Goal: Information Seeking & Learning: Learn about a topic

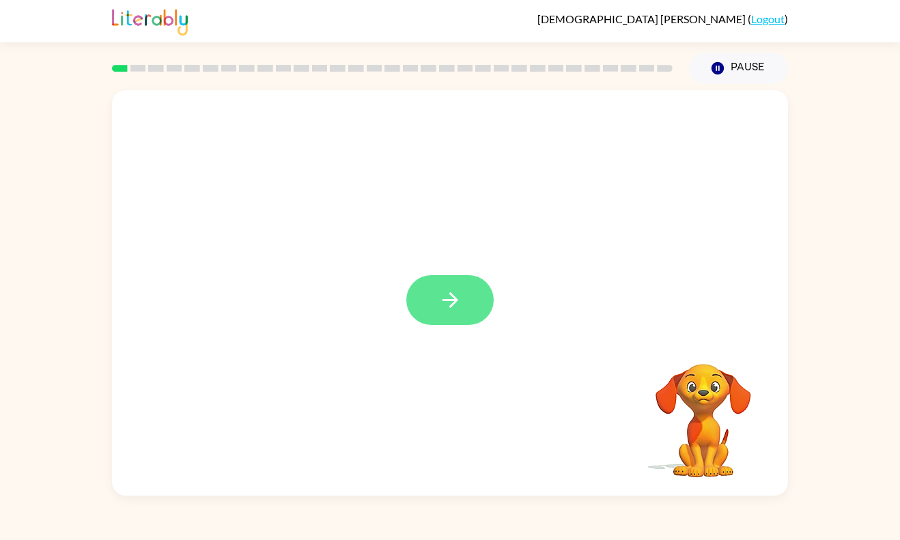
click at [483, 282] on button "button" at bounding box center [449, 300] width 87 height 50
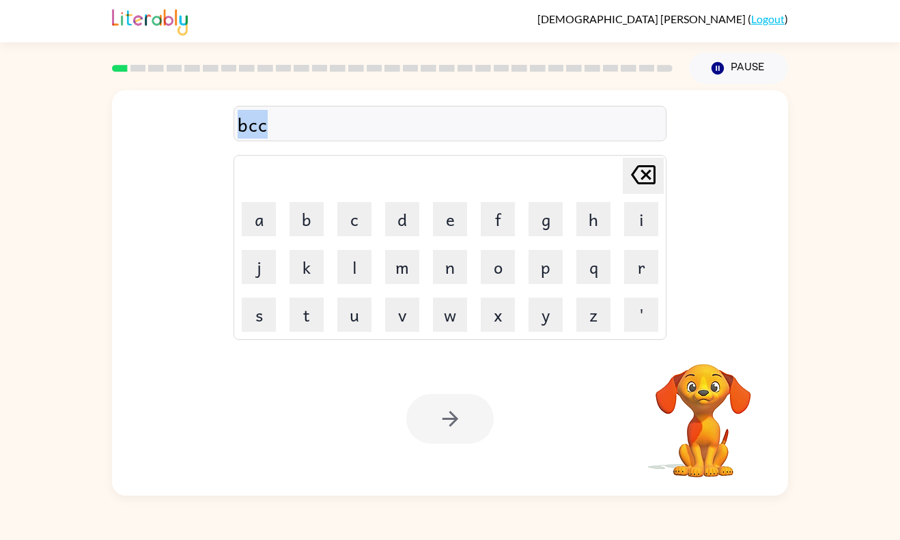
drag, startPoint x: 270, startPoint y: 118, endPoint x: 208, endPoint y: 133, distance: 64.6
click at [208, 133] on div "bcc [PERSON_NAME] last character input a b c d e f g h i j k l m n o p q r s t …" at bounding box center [450, 212] width 676 height 245
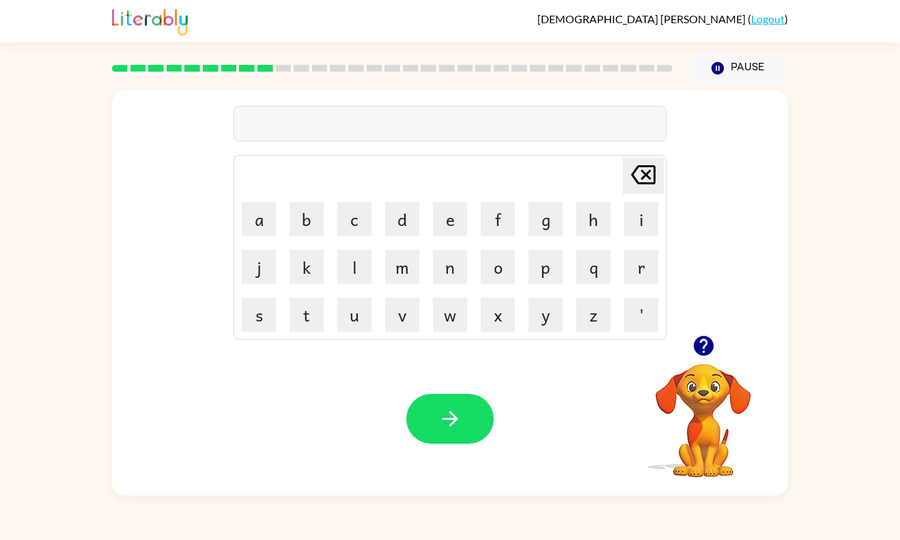
click at [696, 394] on video "Your browser must support playing .mp4 files to use Literably. Please try using…" at bounding box center [703, 411] width 137 height 137
click at [708, 348] on icon "button" at bounding box center [703, 346] width 20 height 20
click at [702, 345] on icon "button" at bounding box center [703, 346] width 20 height 20
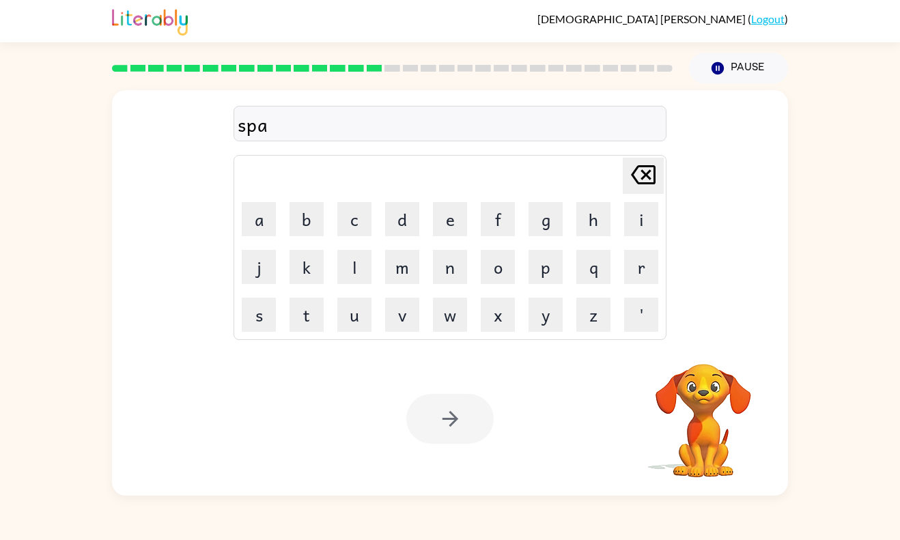
click at [51, 528] on div "[PERSON_NAME] ( Logout ) Pause Pause spa Delete Delete last character input a b…" at bounding box center [450, 270] width 900 height 540
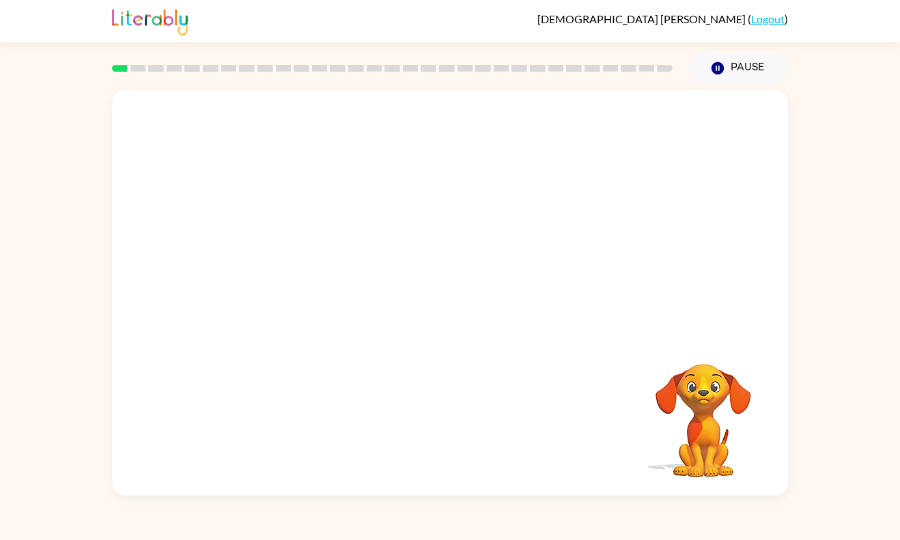
click at [272, 281] on video "Your browser must support playing .mp4 files to use Literably. Please try using…" at bounding box center [450, 212] width 676 height 245
click at [274, 281] on video "Your browser must support playing .mp4 files to use Literably. Please try using…" at bounding box center [450, 212] width 676 height 245
click at [283, 280] on video "Your browser must support playing .mp4 files to use Literably. Please try using…" at bounding box center [450, 212] width 676 height 245
click at [435, 307] on div at bounding box center [449, 300] width 87 height 50
click at [453, 293] on div at bounding box center [449, 300] width 87 height 50
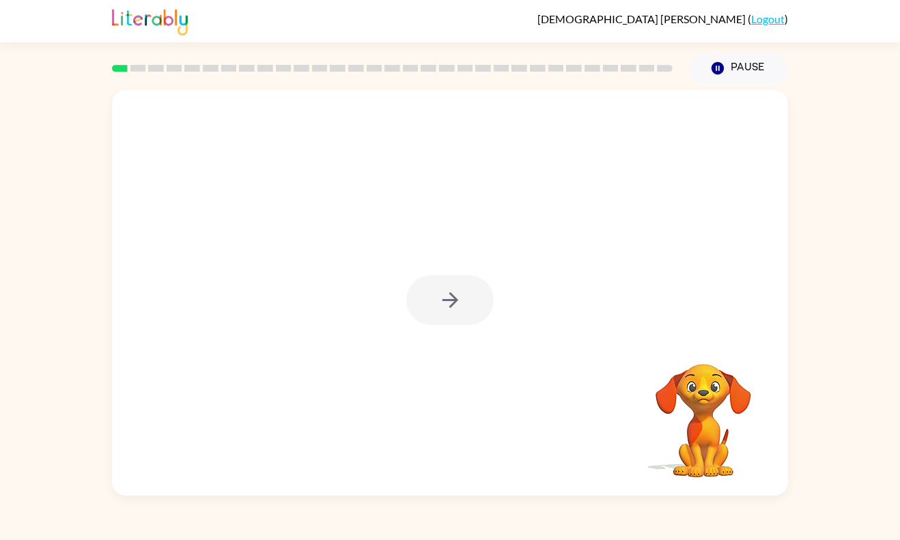
click at [453, 293] on icon "button" at bounding box center [450, 300] width 24 height 24
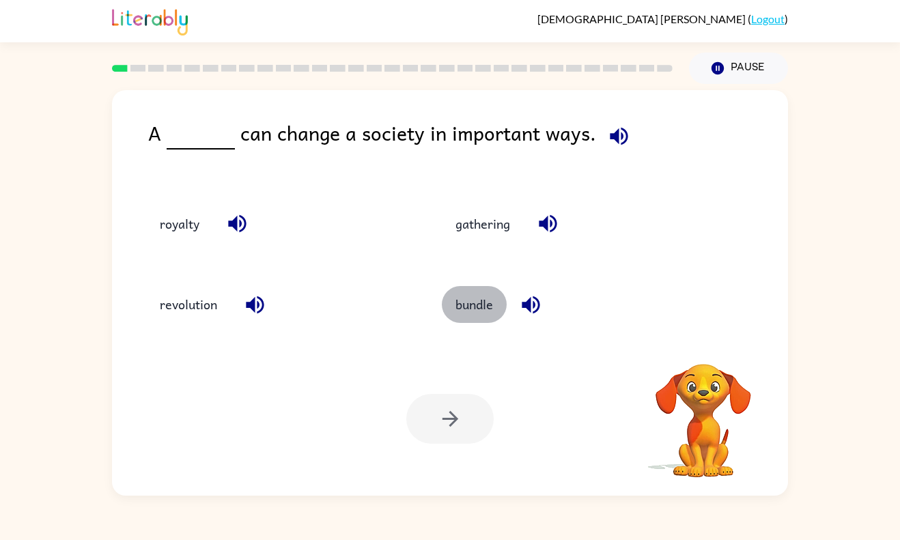
click at [454, 295] on button "bundle" at bounding box center [474, 304] width 65 height 37
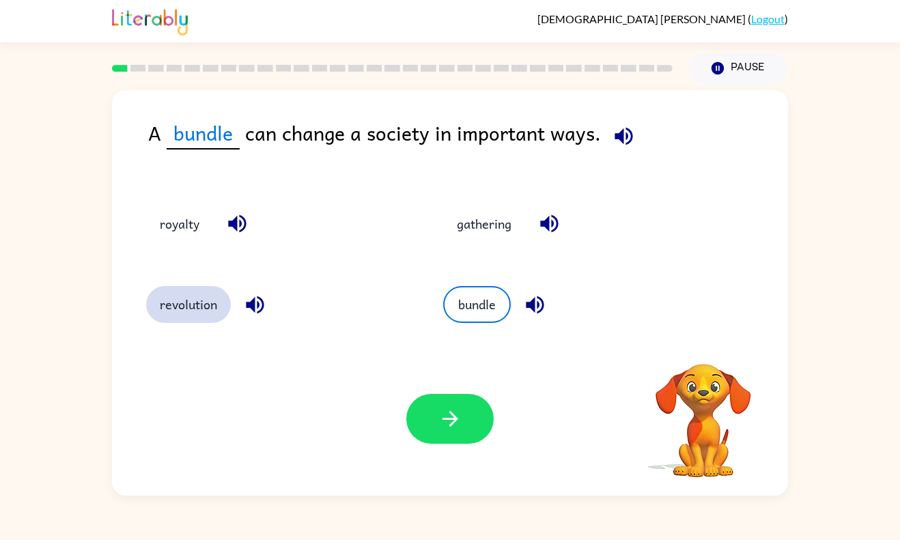
click at [178, 304] on button "revolution" at bounding box center [188, 304] width 85 height 37
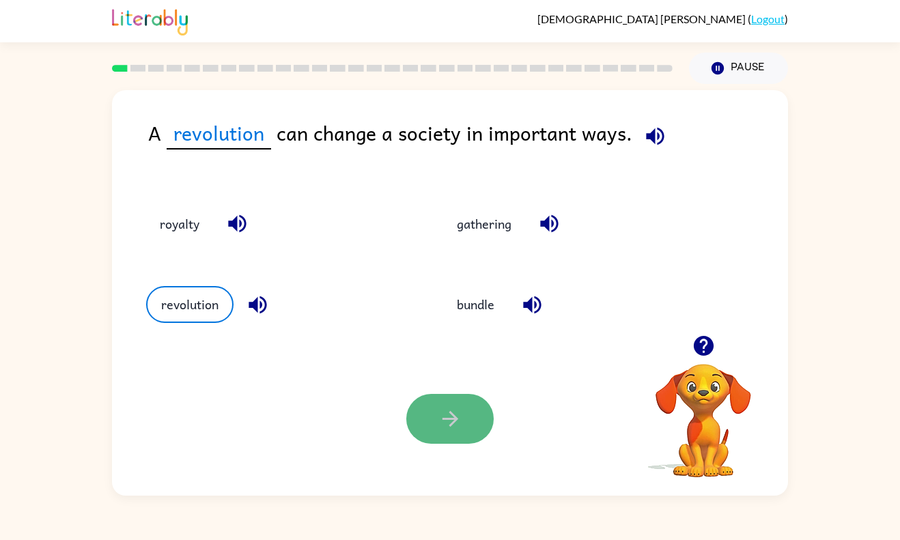
click at [442, 423] on icon "button" at bounding box center [450, 419] width 24 height 24
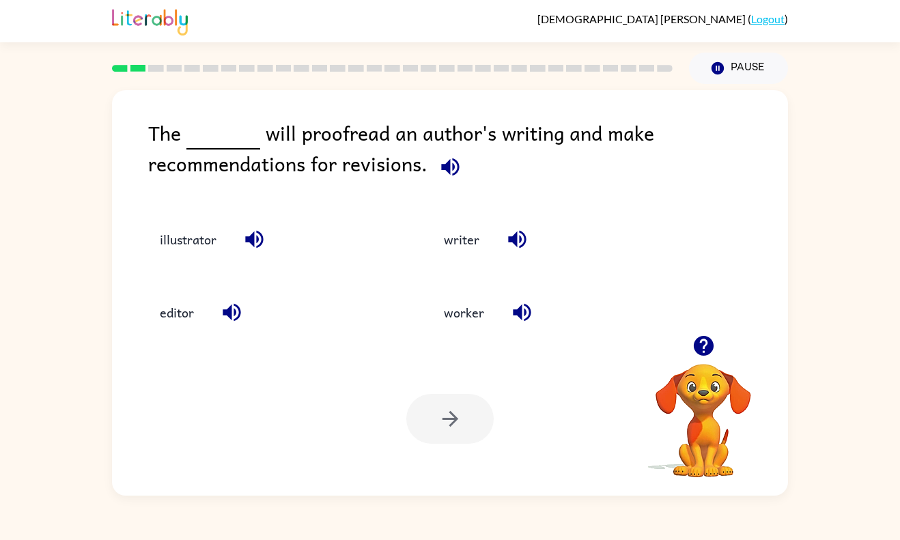
click at [712, 373] on video "Your browser must support playing .mp4 files to use Literably. Please try using…" at bounding box center [703, 411] width 137 height 137
click at [711, 343] on icon "button" at bounding box center [703, 346] width 20 height 20
click at [711, 343] on video "Your browser must support playing .mp4 files to use Literably. Please try using…" at bounding box center [703, 411] width 137 height 137
click at [711, 343] on icon "button" at bounding box center [703, 346] width 20 height 20
click at [711, 343] on video "Your browser must support playing .mp4 files to use Literably. Please try using…" at bounding box center [703, 411] width 137 height 137
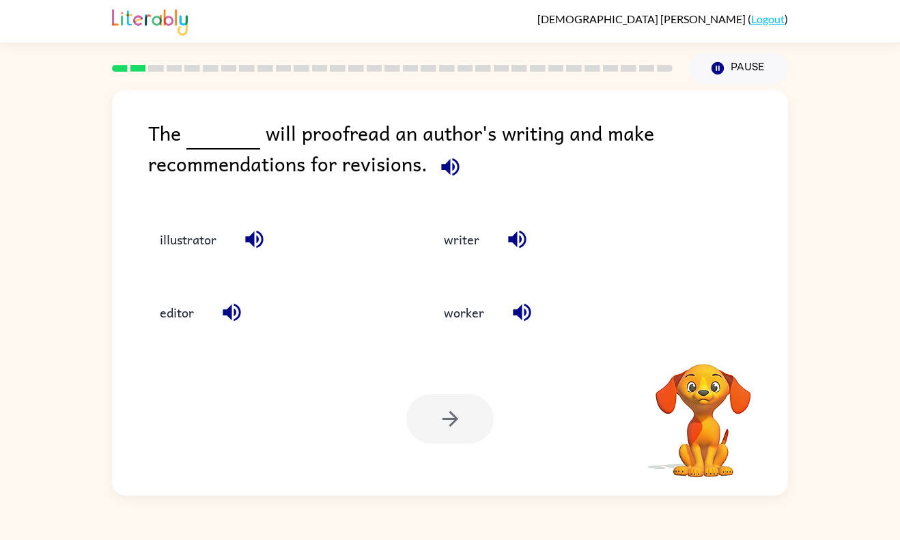
click at [711, 343] on video "Your browser must support playing .mp4 files to use Literably. Please try using…" at bounding box center [703, 411] width 137 height 137
click at [711, 343] on icon "button" at bounding box center [703, 346] width 20 height 20
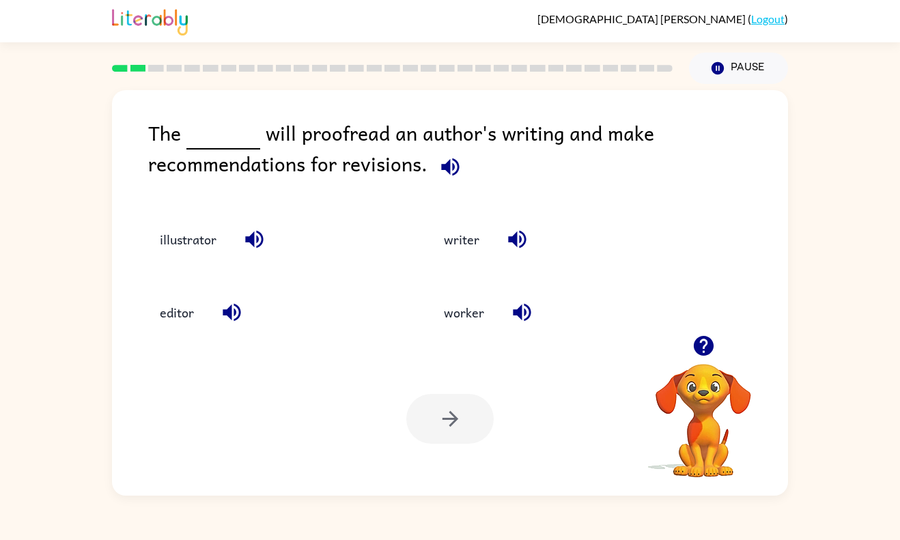
click at [711, 343] on video "Your browser must support playing .mp4 files to use Literably. Please try using…" at bounding box center [703, 411] width 137 height 137
click at [711, 343] on icon "button" at bounding box center [703, 346] width 20 height 20
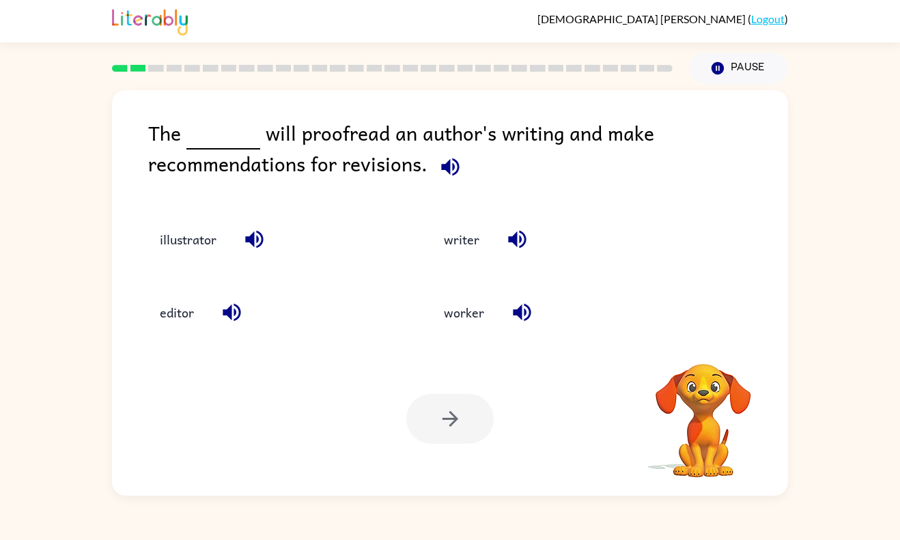
click at [711, 343] on video "Your browser must support playing .mp4 files to use Literably. Please try using…" at bounding box center [703, 411] width 137 height 137
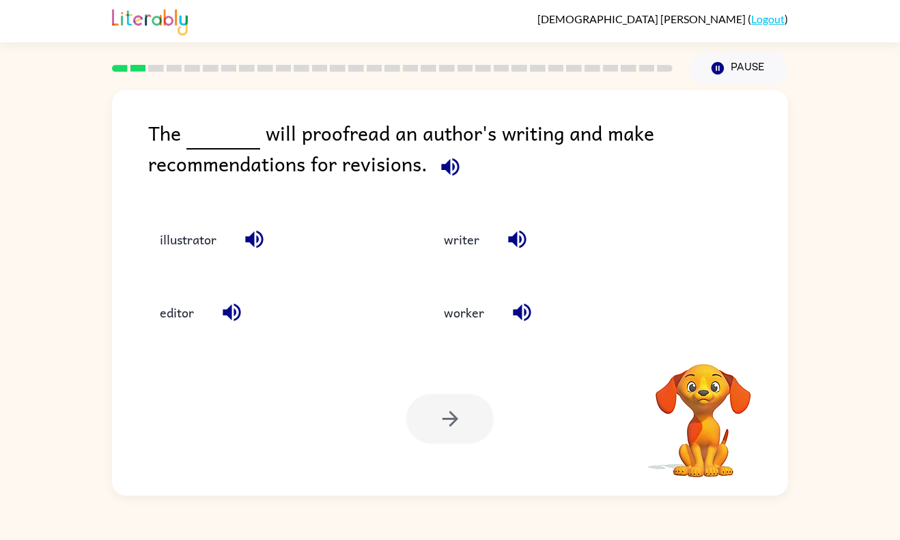
click at [711, 343] on video "Your browser must support playing .mp4 files to use Literably. Please try using…" at bounding box center [703, 411] width 137 height 137
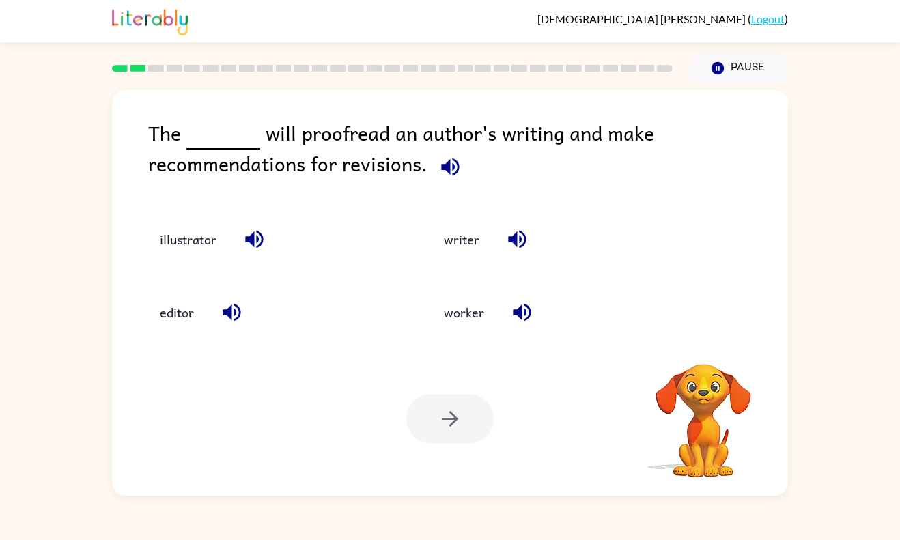
click at [711, 343] on video "Your browser must support playing .mp4 files to use Literably. Please try using…" at bounding box center [703, 411] width 137 height 137
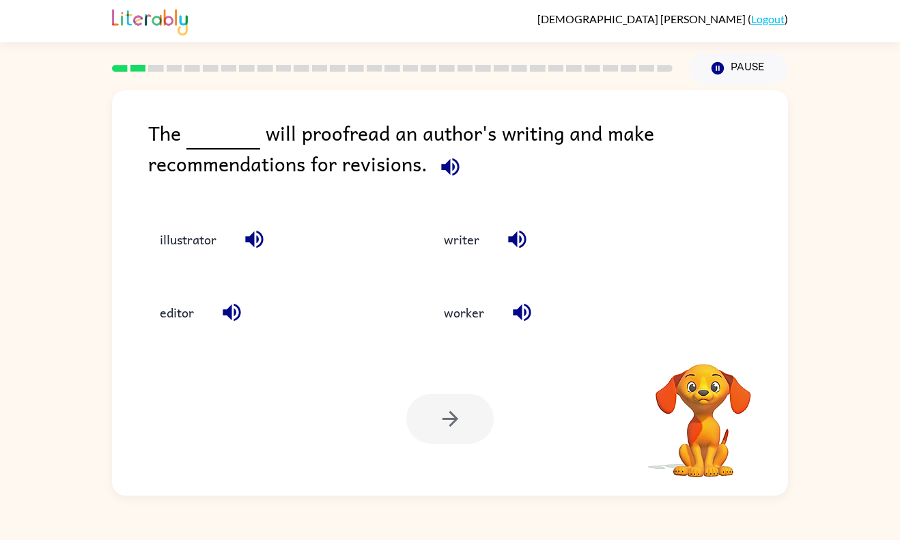
click at [711, 343] on video "Your browser must support playing .mp4 files to use Literably. Please try using…" at bounding box center [703, 411] width 137 height 137
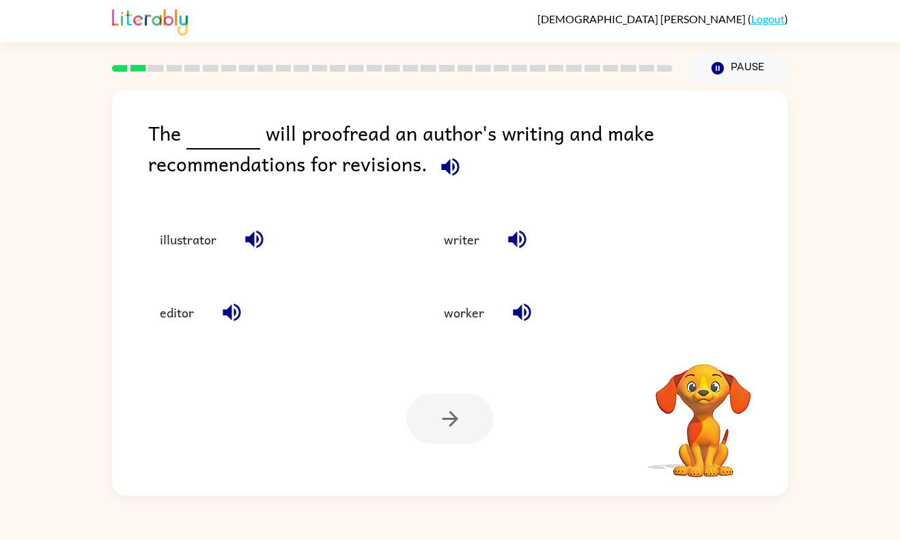
click at [711, 343] on video "Your browser must support playing .mp4 files to use Literably. Please try using…" at bounding box center [703, 411] width 137 height 137
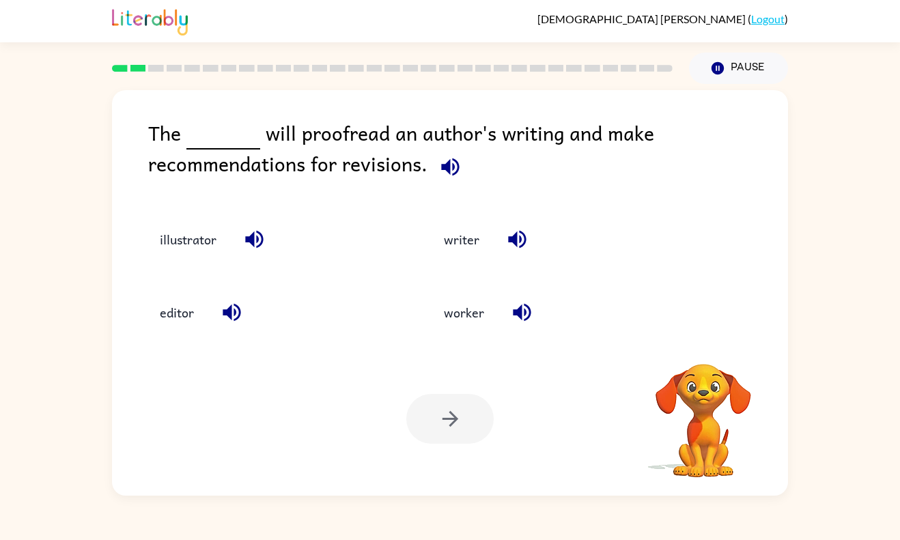
click at [711, 343] on video "Your browser must support playing .mp4 files to use Literably. Please try using…" at bounding box center [703, 411] width 137 height 137
click at [711, 343] on icon "button" at bounding box center [703, 346] width 20 height 20
click at [711, 343] on video "Your browser must support playing .mp4 files to use Literably. Please try using…" at bounding box center [703, 411] width 137 height 137
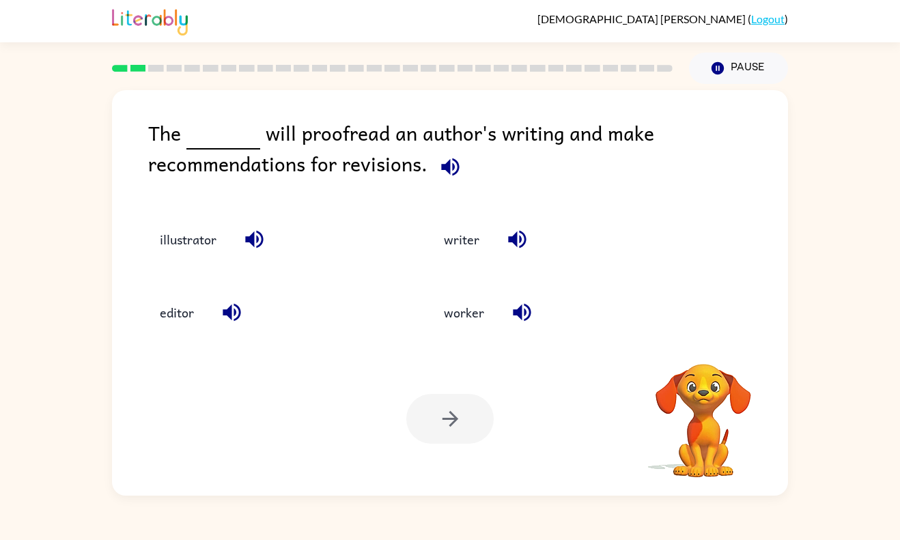
click at [711, 343] on video "Your browser must support playing .mp4 files to use Literably. Please try using…" at bounding box center [703, 411] width 137 height 137
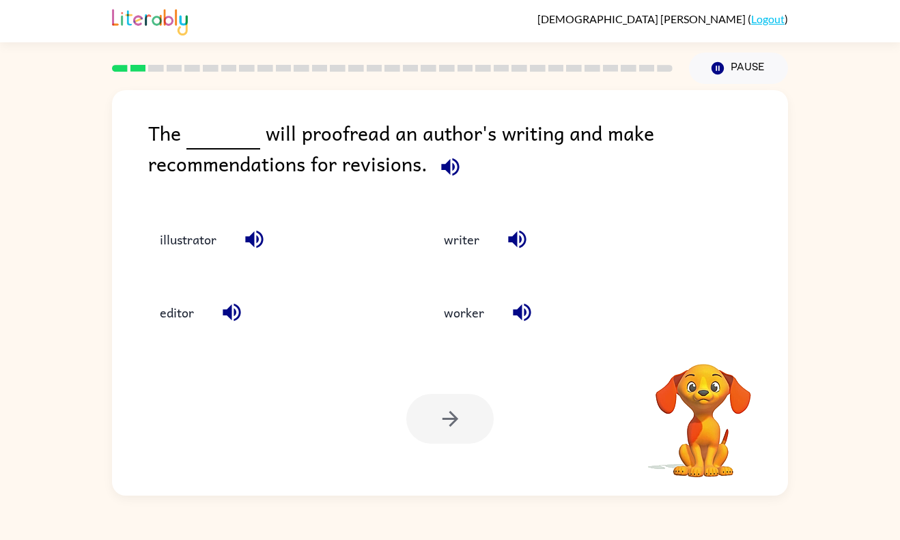
click at [711, 343] on video "Your browser must support playing .mp4 files to use Literably. Please try using…" at bounding box center [703, 411] width 137 height 137
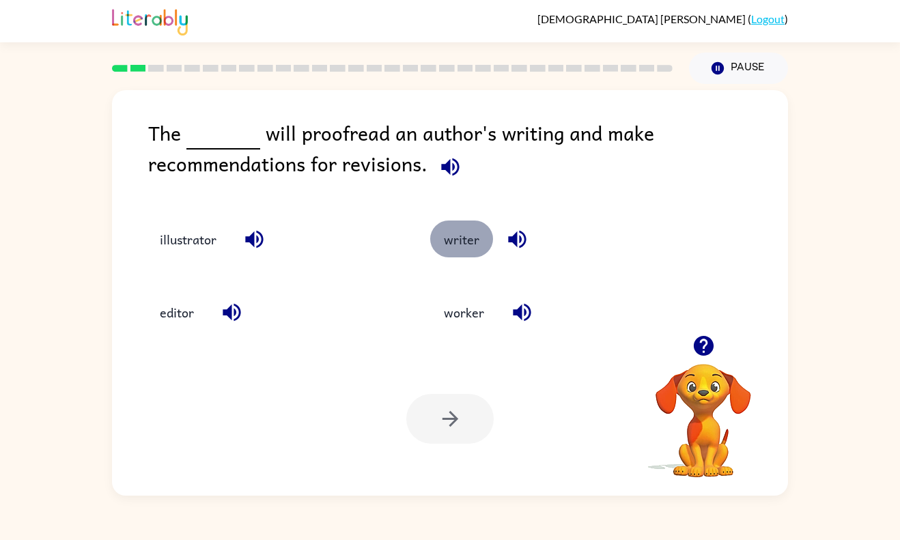
click at [466, 247] on button "writer" at bounding box center [461, 239] width 63 height 37
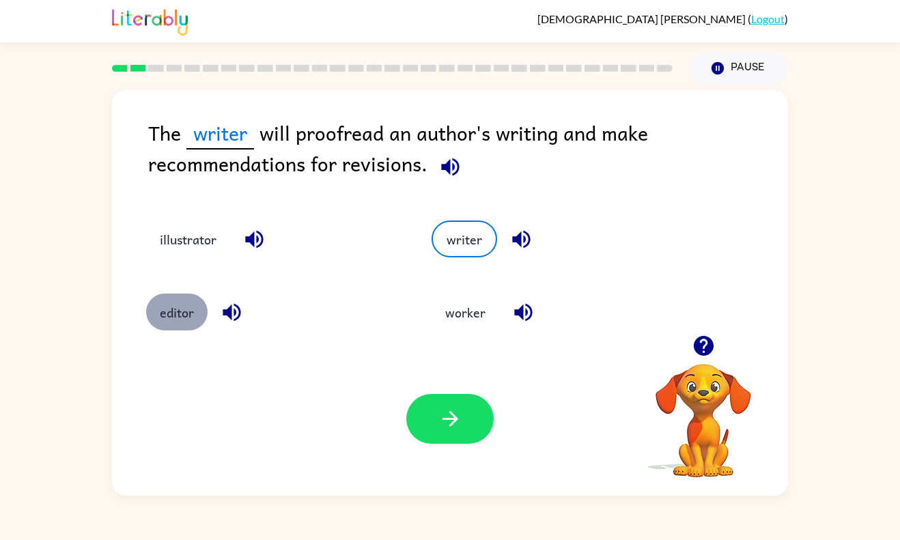
click at [182, 313] on button "editor" at bounding box center [176, 312] width 61 height 37
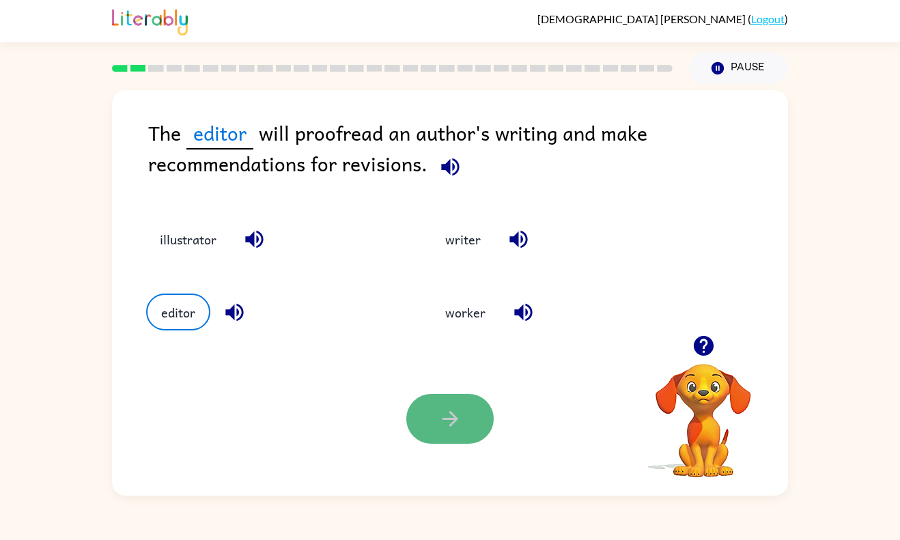
click at [425, 399] on button "button" at bounding box center [449, 419] width 87 height 50
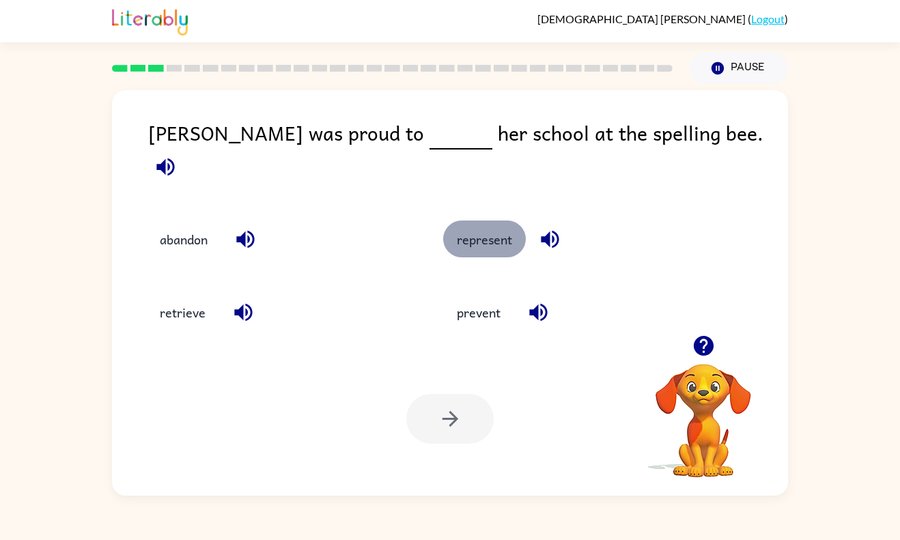
click at [480, 228] on button "represent" at bounding box center [484, 239] width 83 height 37
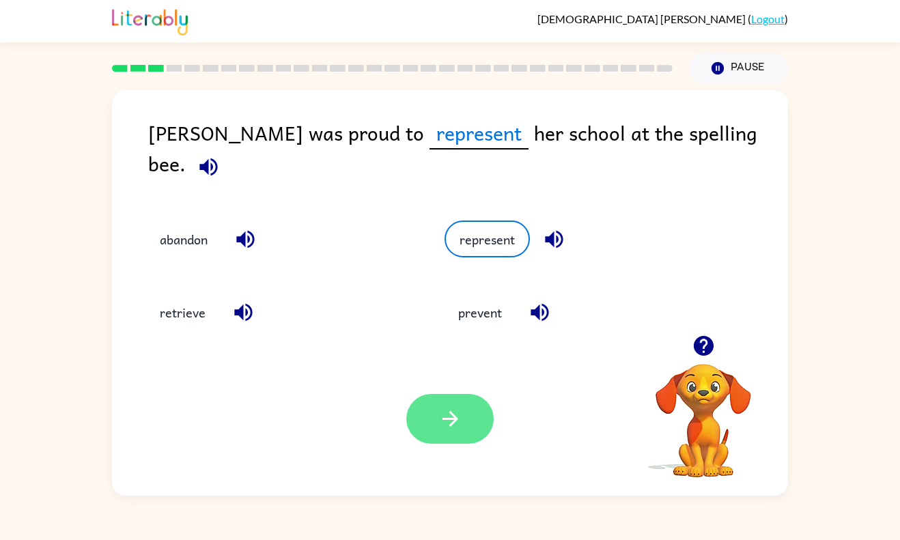
click at [443, 430] on icon "button" at bounding box center [450, 419] width 24 height 24
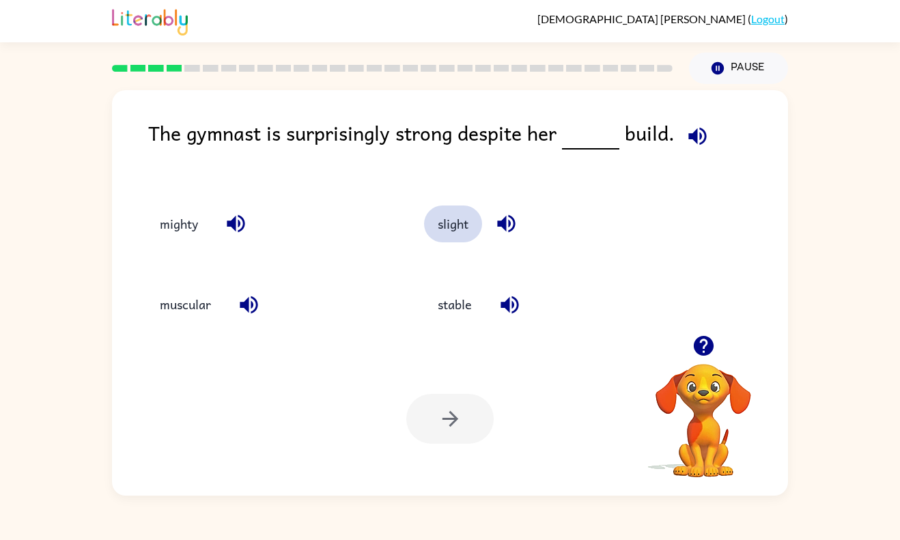
click at [463, 225] on button "slight" at bounding box center [453, 224] width 58 height 37
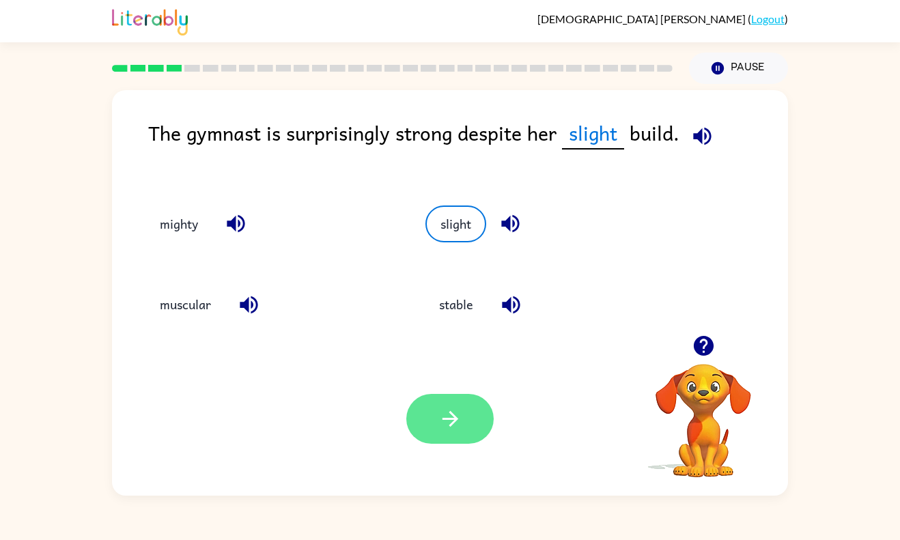
click at [438, 443] on button "button" at bounding box center [449, 419] width 87 height 50
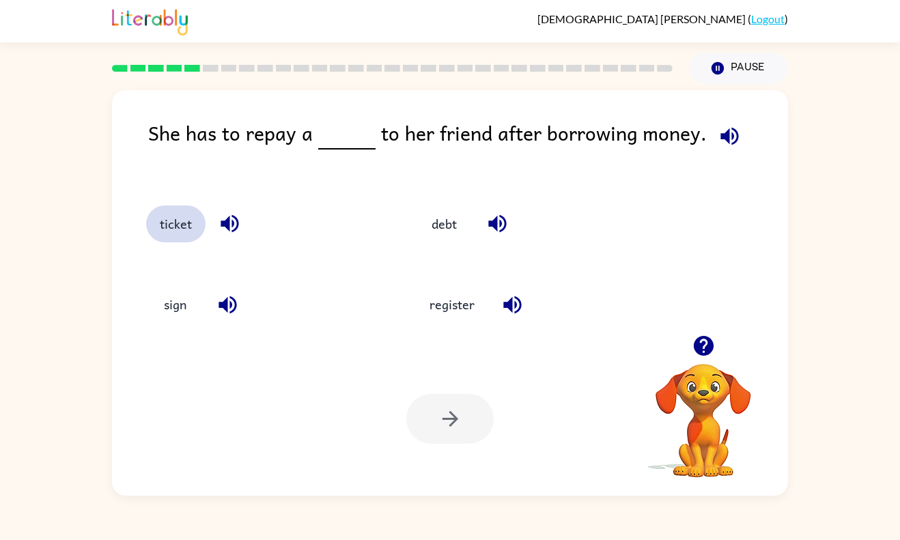
click at [171, 233] on button "ticket" at bounding box center [175, 224] width 59 height 37
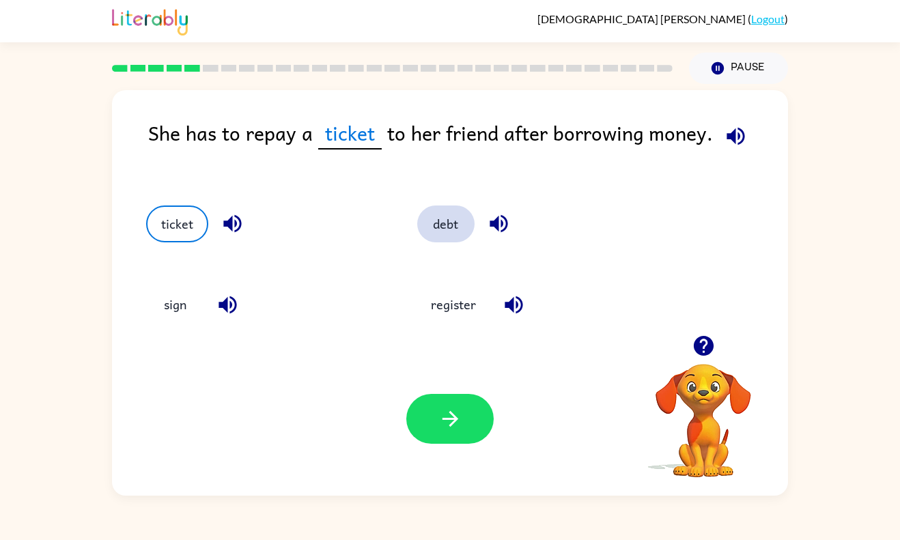
click at [453, 217] on button "debt" at bounding box center [445, 224] width 57 height 37
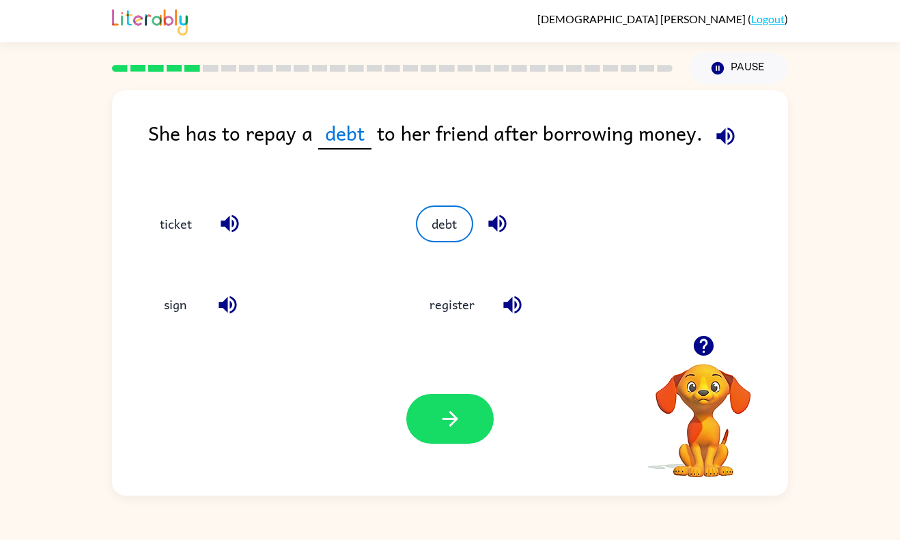
click at [408, 456] on div "Your browser must support playing .mp4 files to use Literably. Please try using…" at bounding box center [450, 419] width 676 height 154
click at [436, 401] on button "button" at bounding box center [449, 419] width 87 height 50
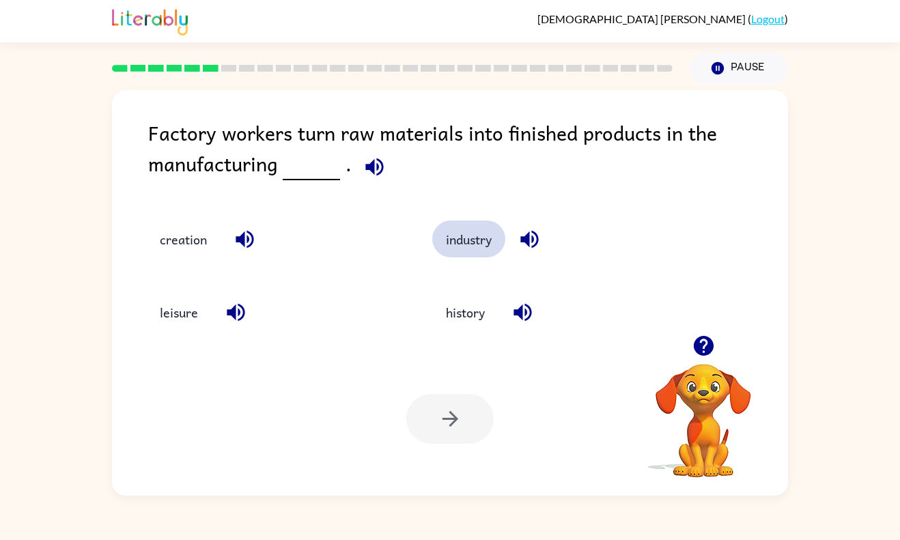
click at [461, 254] on button "industry" at bounding box center [468, 239] width 73 height 37
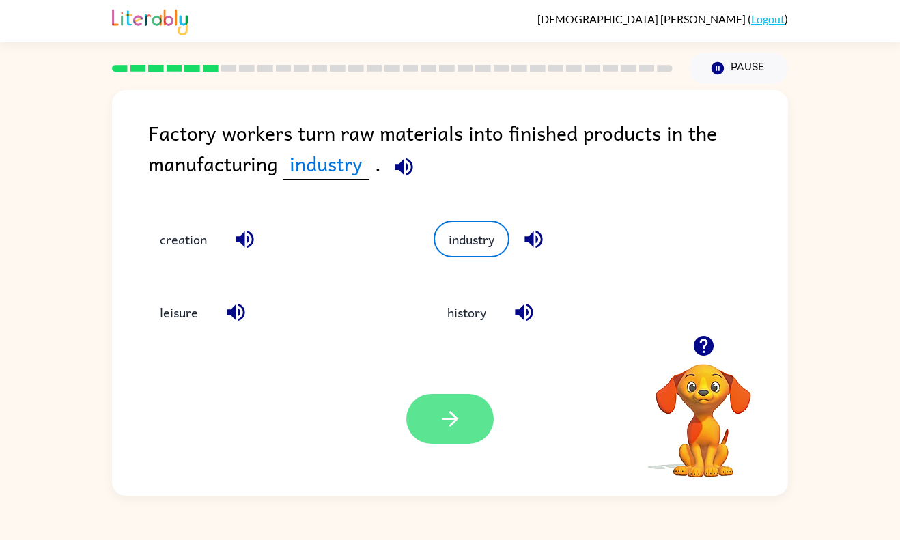
click at [468, 411] on button "button" at bounding box center [449, 419] width 87 height 50
click at [466, 416] on div at bounding box center [449, 419] width 87 height 50
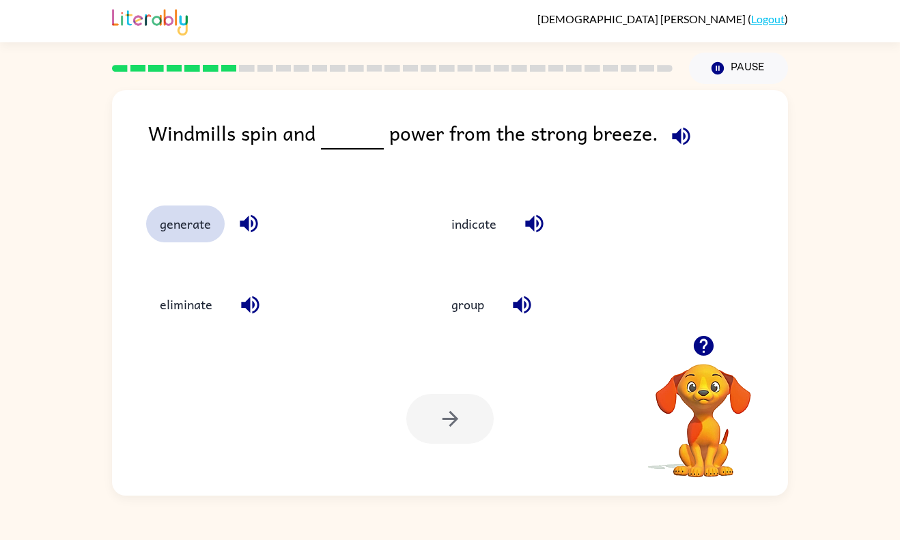
click at [176, 217] on button "generate" at bounding box center [185, 224] width 79 height 37
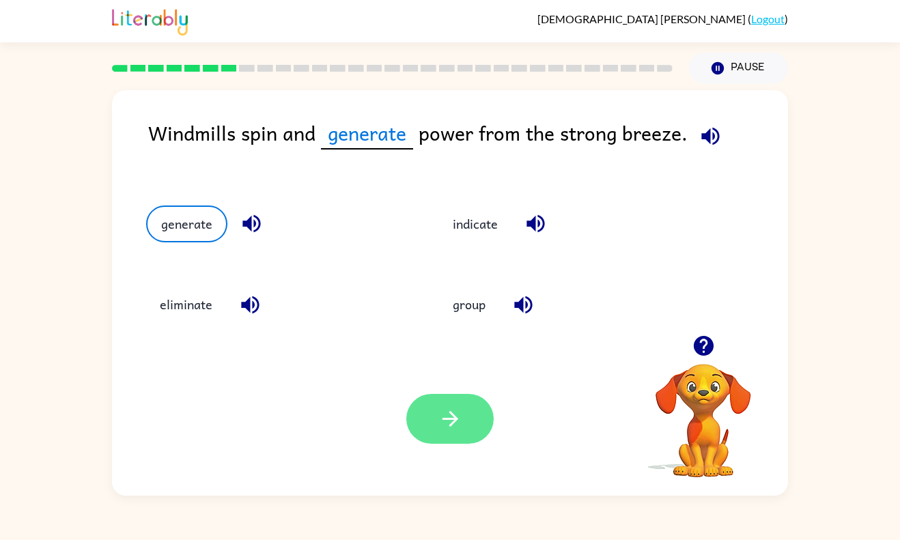
click at [460, 441] on button "button" at bounding box center [449, 419] width 87 height 50
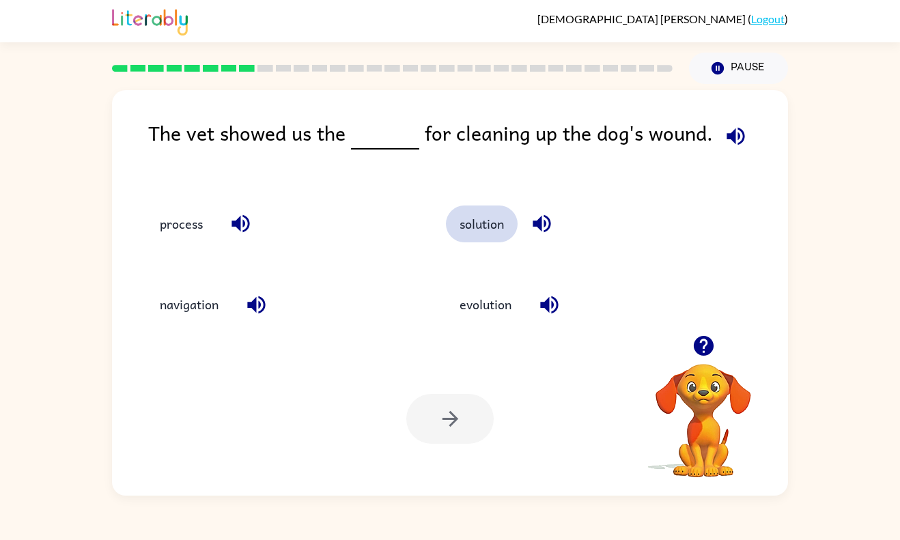
click at [501, 221] on button "solution" at bounding box center [482, 224] width 72 height 37
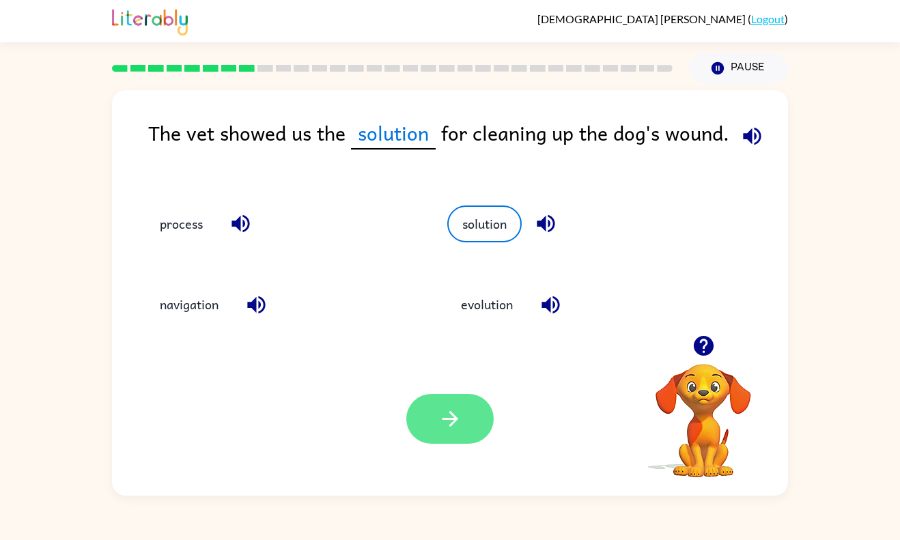
click at [460, 414] on icon "button" at bounding box center [450, 419] width 24 height 24
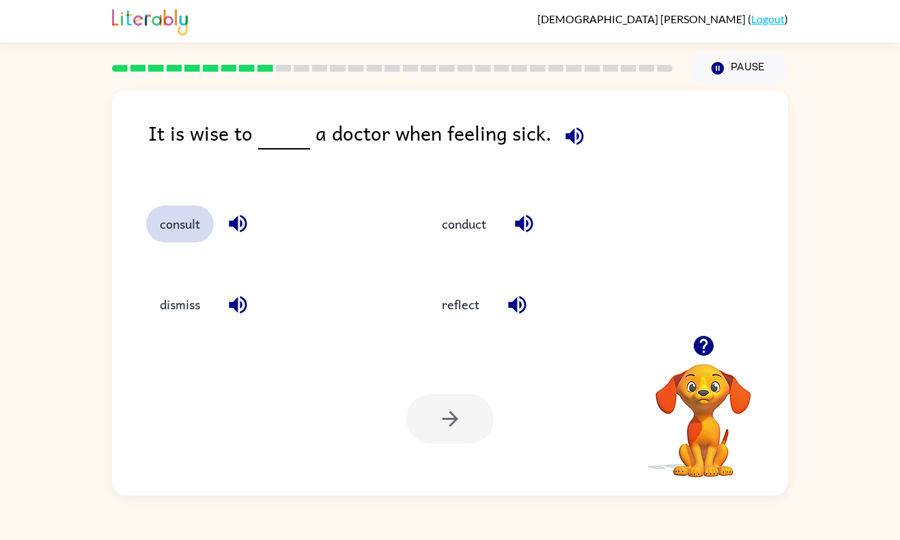
click at [173, 238] on button "consult" at bounding box center [180, 224] width 68 height 37
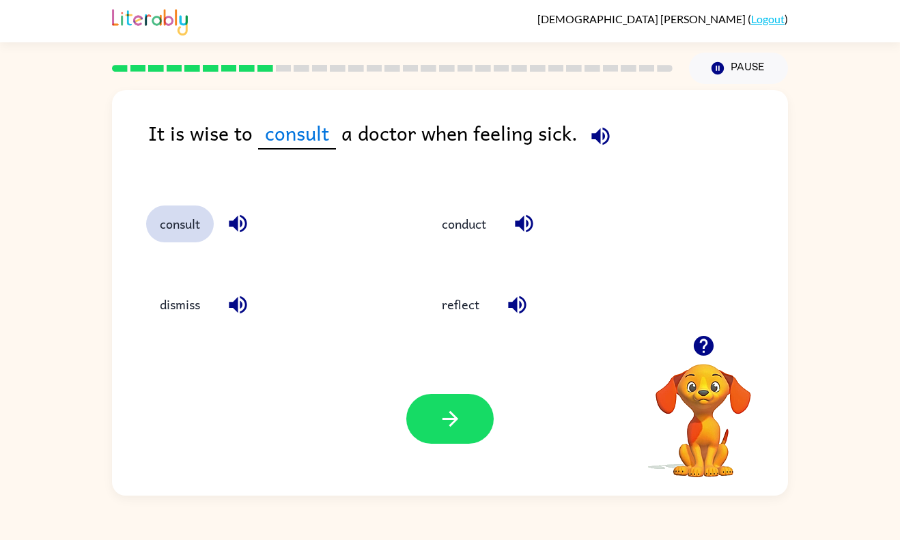
click at [179, 221] on button "consult" at bounding box center [180, 224] width 68 height 37
click at [703, 342] on icon "button" at bounding box center [703, 346] width 20 height 20
click at [703, 343] on video "Your browser must support playing .mp4 files to use Literably. Please try using…" at bounding box center [703, 411] width 137 height 137
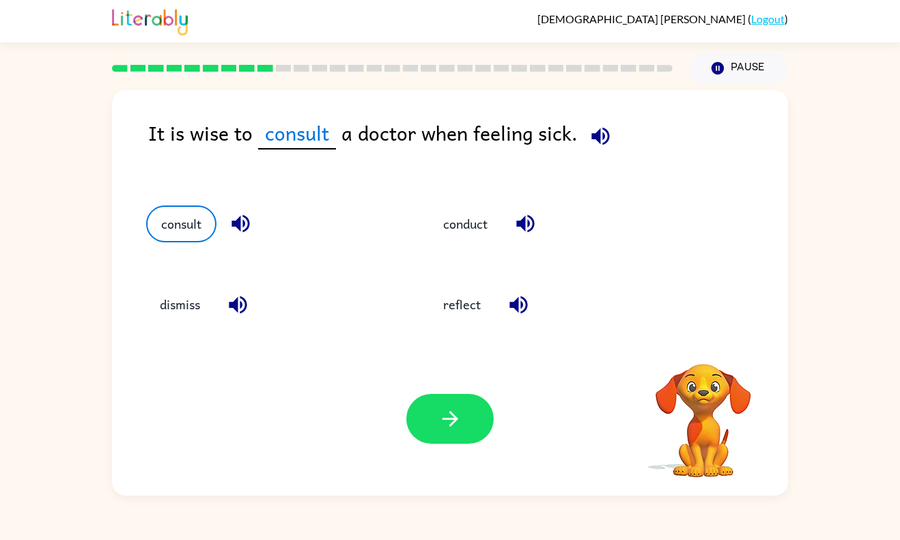
click at [703, 343] on video "Your browser must support playing .mp4 files to use Literably. Please try using…" at bounding box center [703, 411] width 137 height 137
click at [701, 341] on div "It is wise to consult a doctor when feeling sick. consult conduct dismiss refle…" at bounding box center [450, 293] width 676 height 406
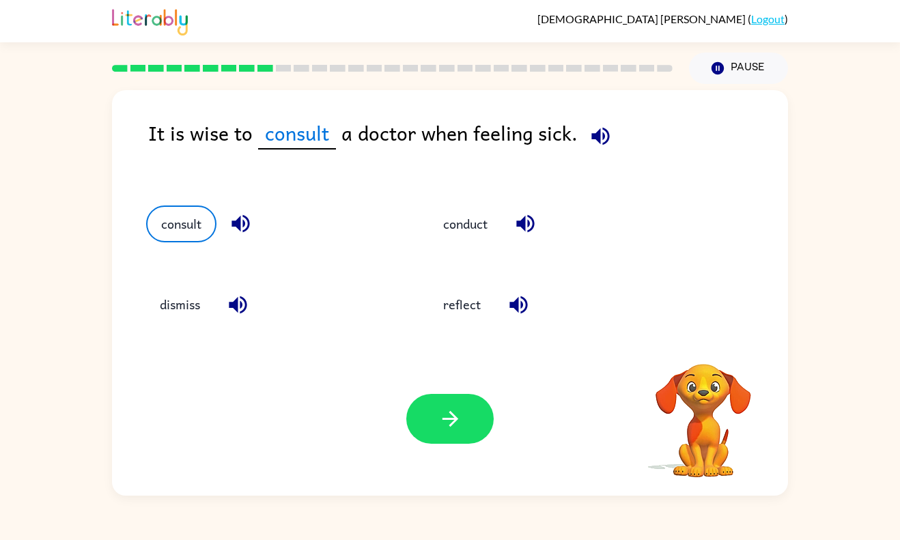
click at [701, 342] on div "Your browser must support playing .mp4 files to use Literably. Please try using…" at bounding box center [450, 419] width 676 height 154
click at [701, 343] on icon "button" at bounding box center [703, 346] width 20 height 20
click at [699, 343] on video "Your browser must support playing .mp4 files to use Literably. Please try using…" at bounding box center [703, 411] width 137 height 137
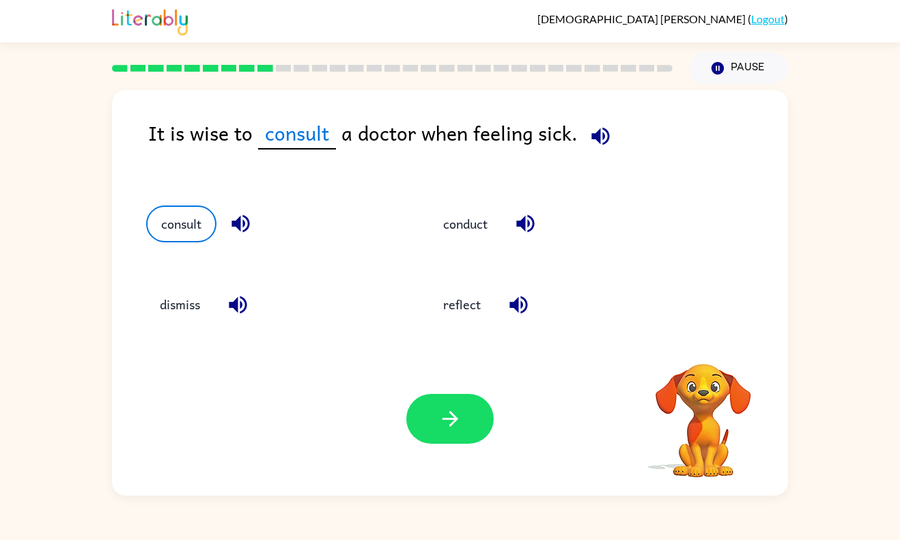
click at [699, 343] on video "Your browser must support playing .mp4 files to use Literably. Please try using…" at bounding box center [703, 411] width 137 height 137
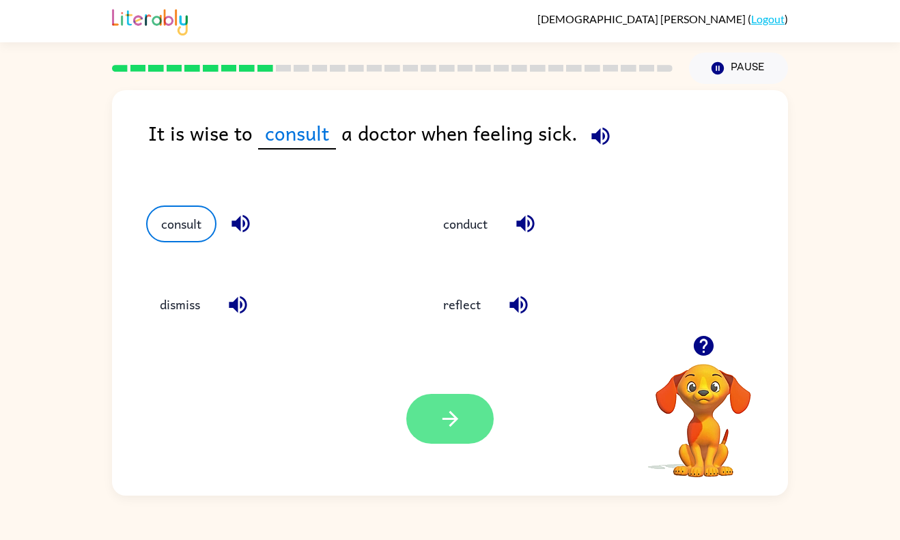
click at [451, 409] on icon "button" at bounding box center [450, 419] width 24 height 24
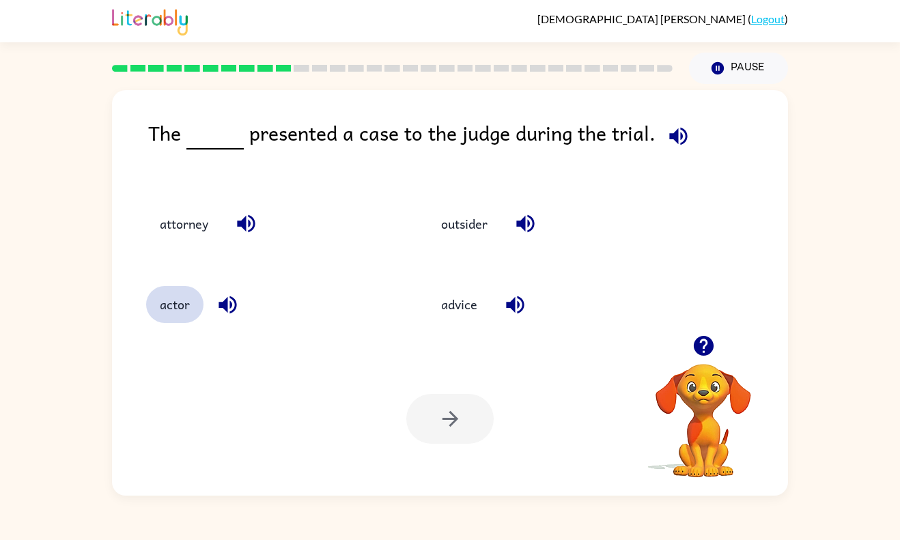
click at [175, 304] on button "actor" at bounding box center [174, 304] width 57 height 37
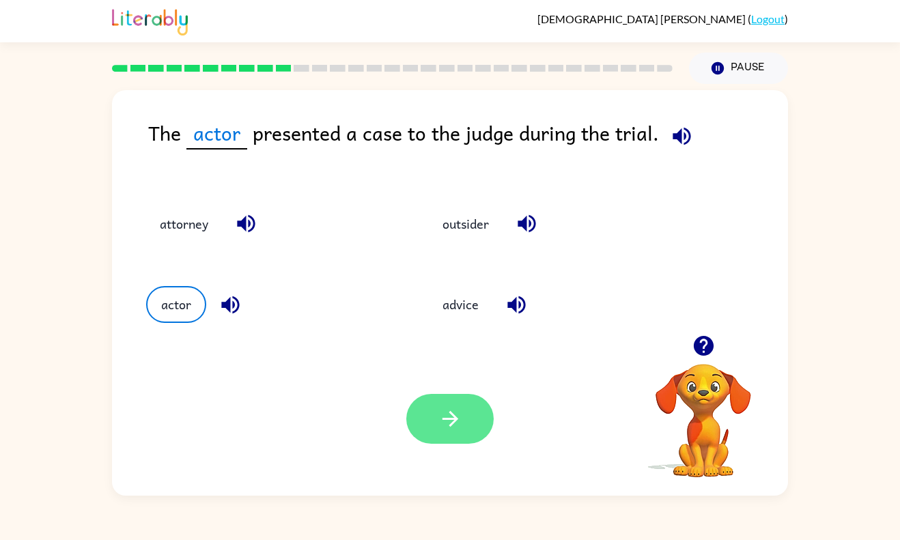
click at [432, 419] on button "button" at bounding box center [449, 419] width 87 height 50
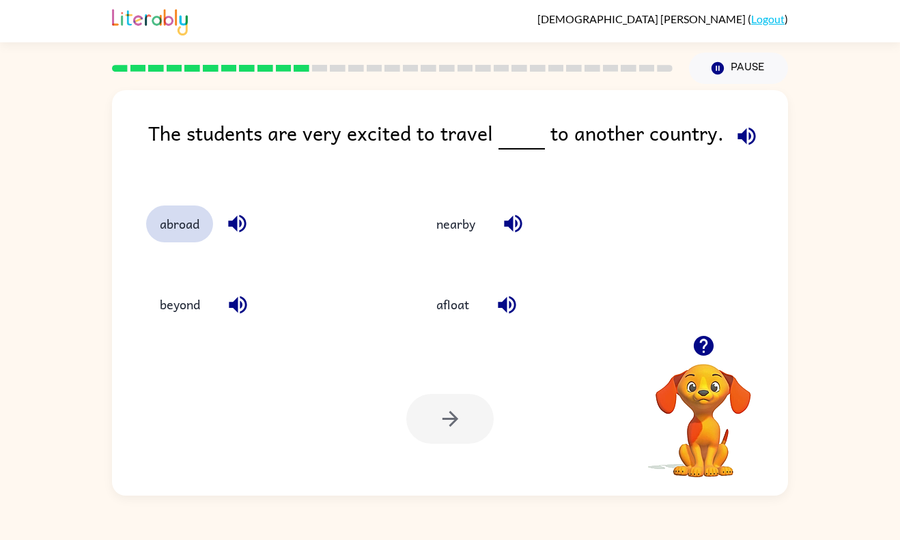
click at [184, 214] on button "abroad" at bounding box center [179, 224] width 67 height 37
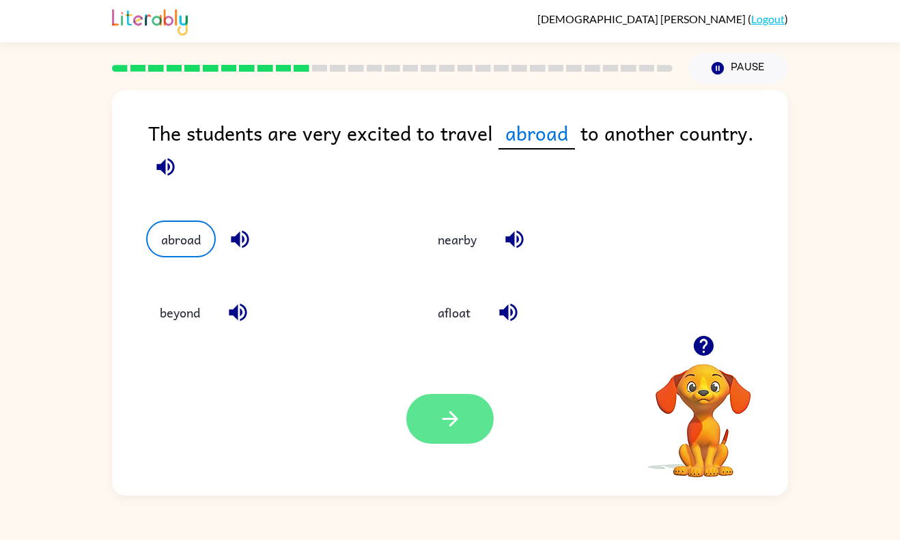
click at [449, 423] on icon "button" at bounding box center [450, 419] width 24 height 24
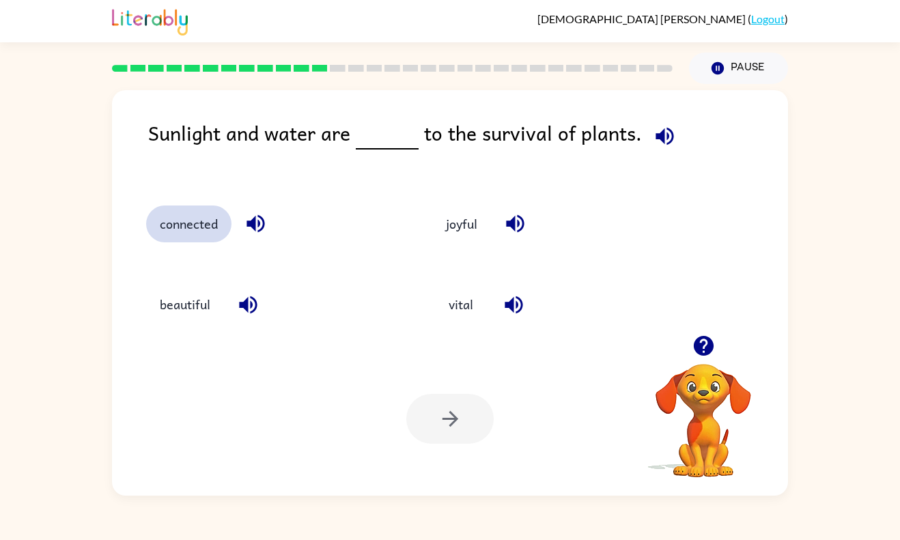
click at [193, 229] on button "connected" at bounding box center [188, 224] width 85 height 37
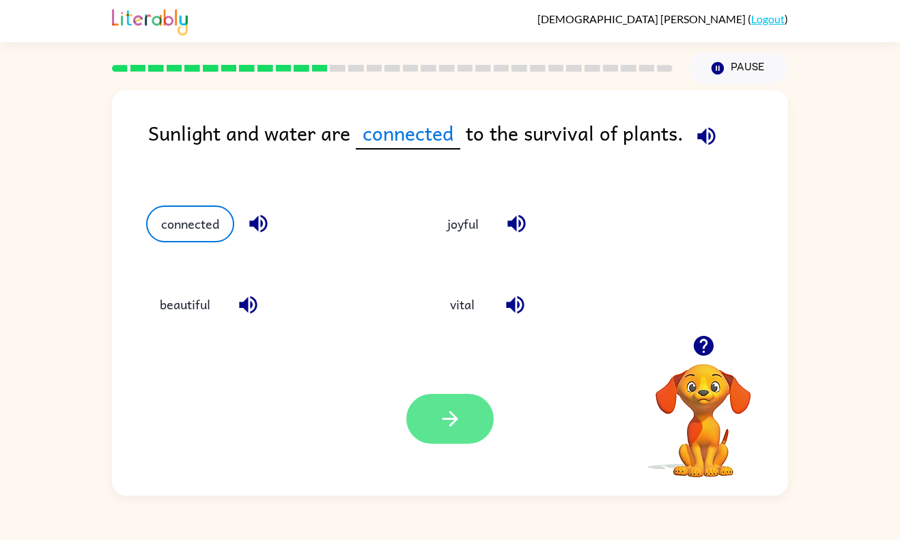
click at [460, 419] on icon "button" at bounding box center [450, 419] width 24 height 24
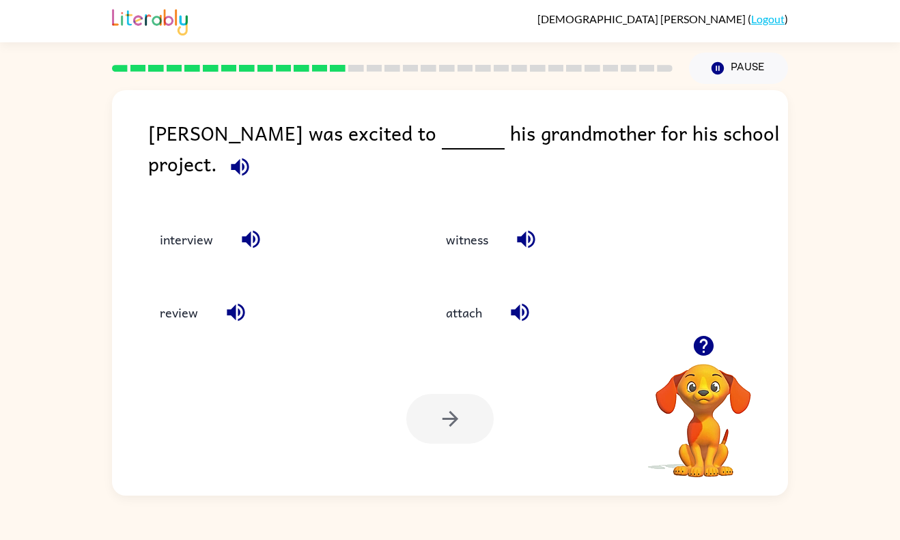
click at [448, 423] on div at bounding box center [449, 419] width 87 height 50
click at [186, 227] on button "interview" at bounding box center [186, 239] width 81 height 37
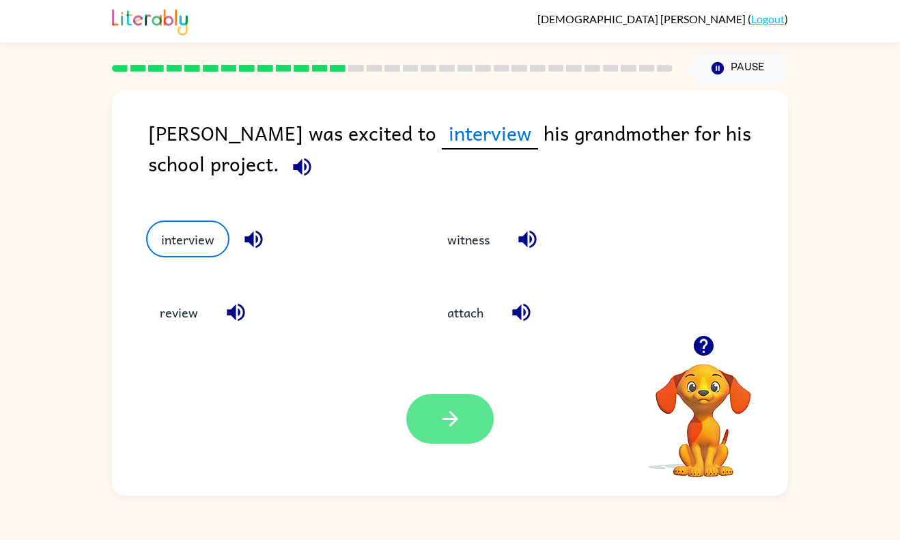
click at [464, 422] on button "button" at bounding box center [449, 419] width 87 height 50
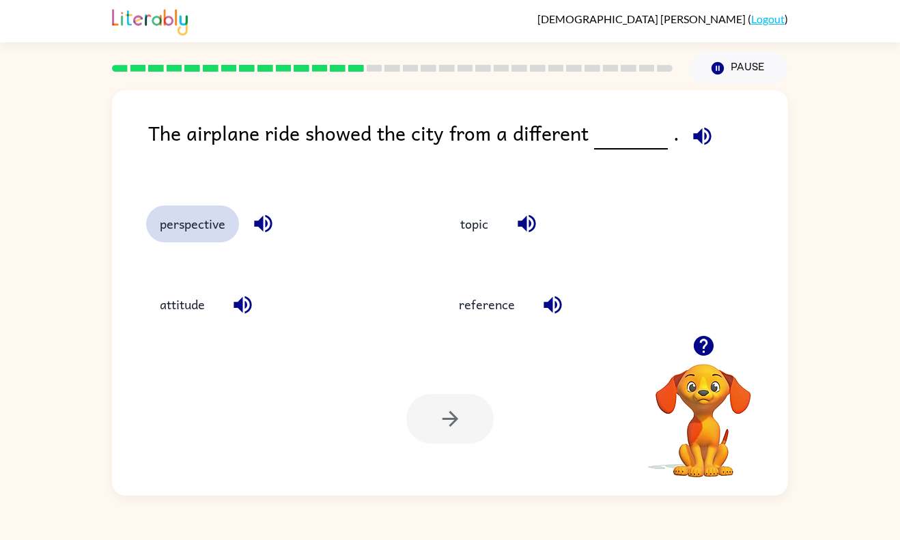
click at [183, 220] on button "perspective" at bounding box center [192, 224] width 93 height 37
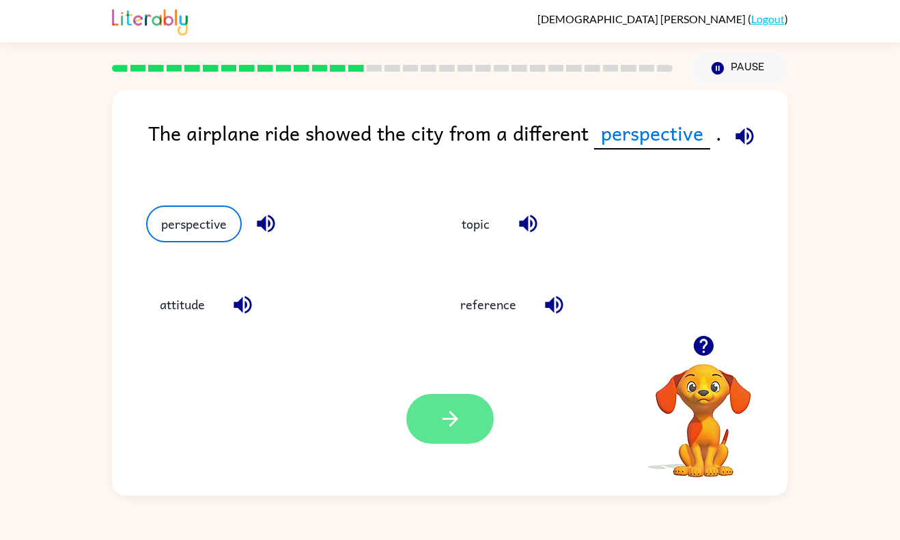
click at [474, 407] on button "button" at bounding box center [449, 419] width 87 height 50
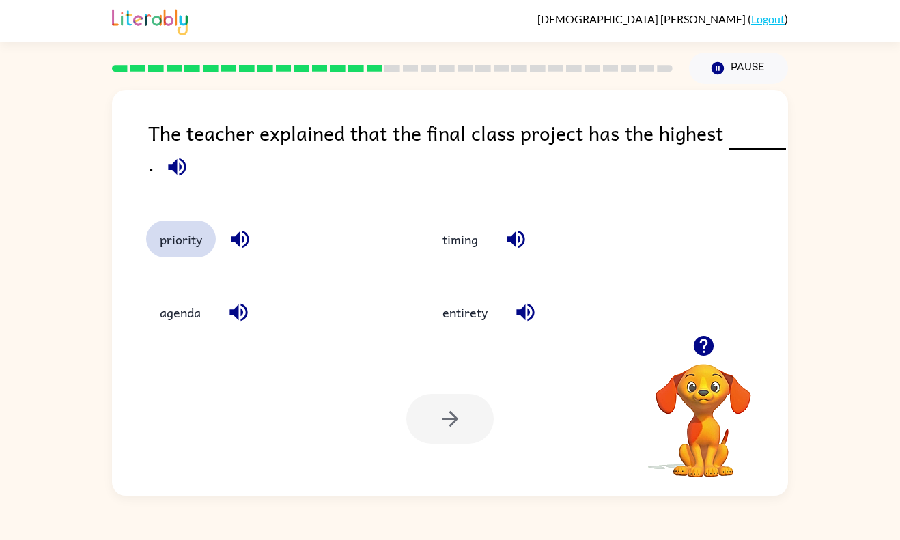
click at [158, 244] on button "priority" at bounding box center [181, 239] width 70 height 37
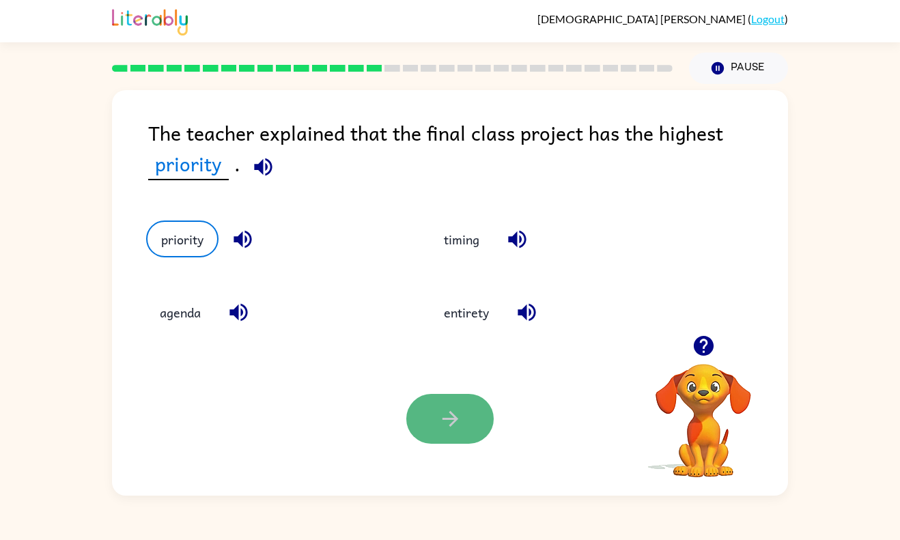
click at [454, 406] on button "button" at bounding box center [449, 419] width 87 height 50
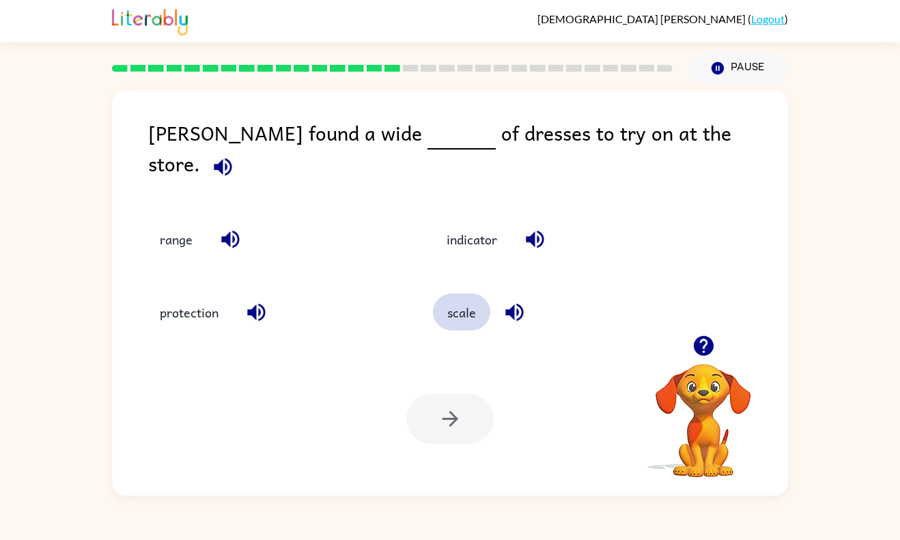
click at [480, 311] on button "scale" at bounding box center [461, 312] width 57 height 37
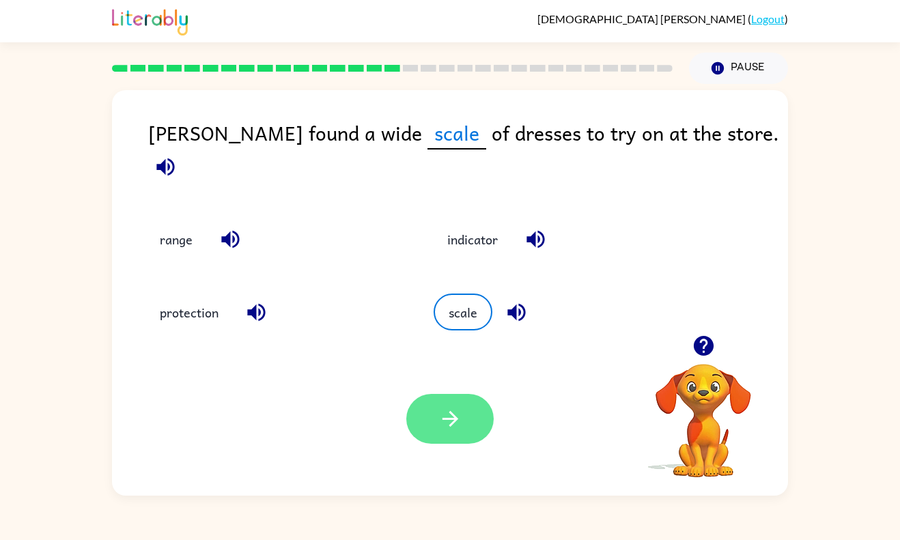
click at [460, 407] on icon "button" at bounding box center [450, 419] width 24 height 24
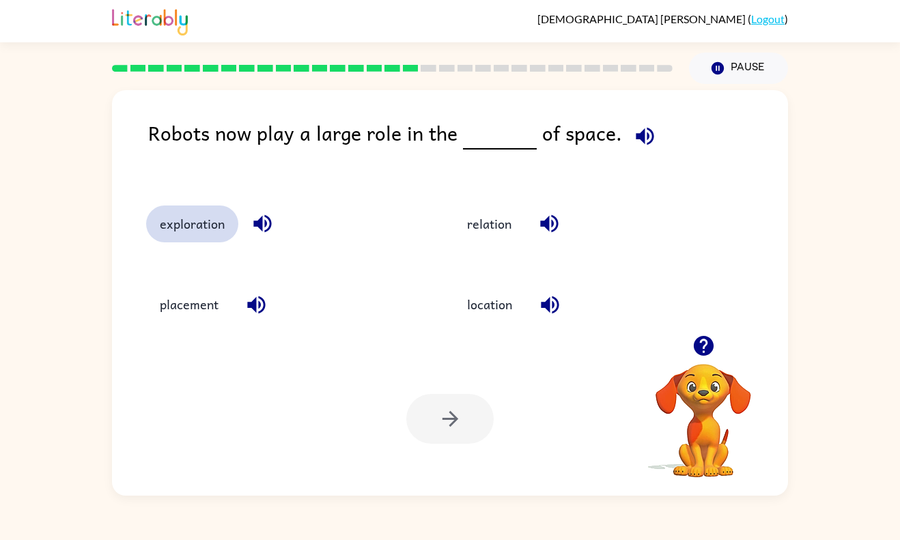
click at [191, 221] on button "exploration" at bounding box center [192, 224] width 92 height 37
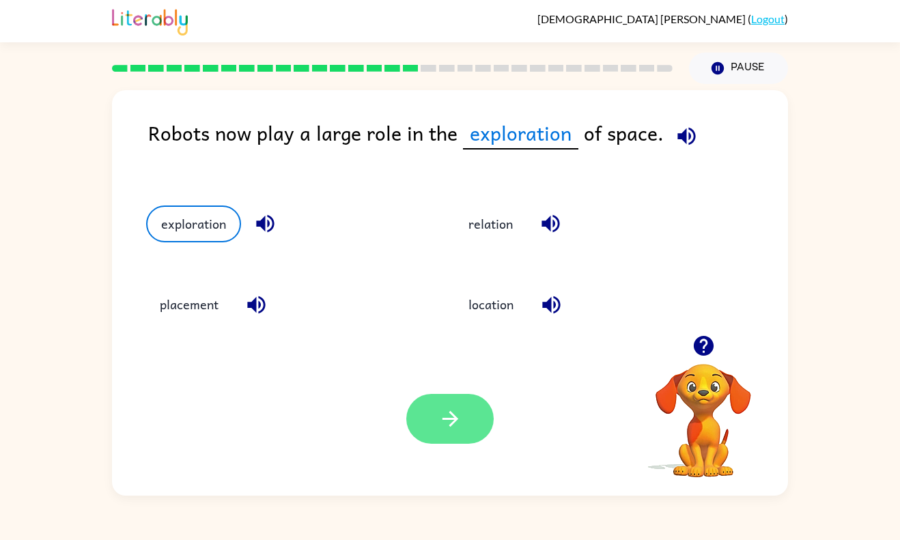
click at [436, 437] on button "button" at bounding box center [449, 419] width 87 height 50
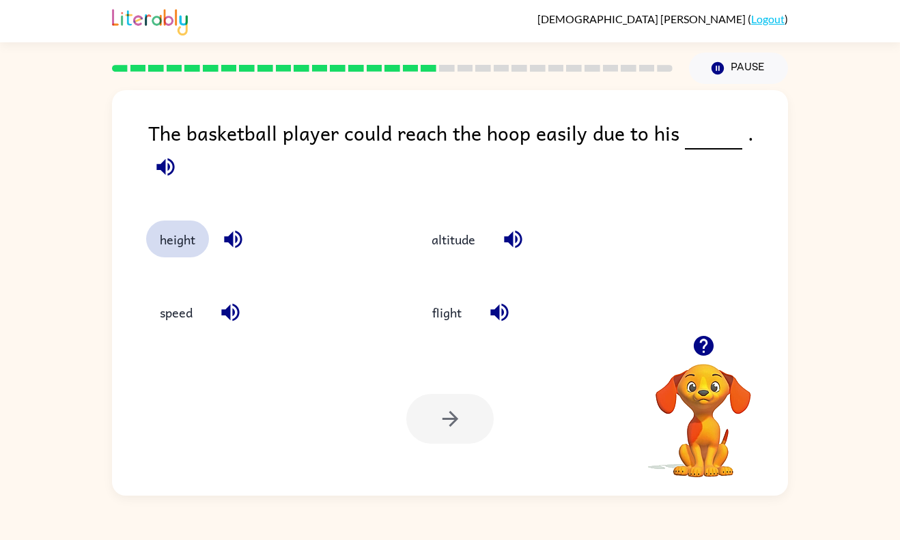
click at [181, 225] on button "height" at bounding box center [177, 239] width 63 height 37
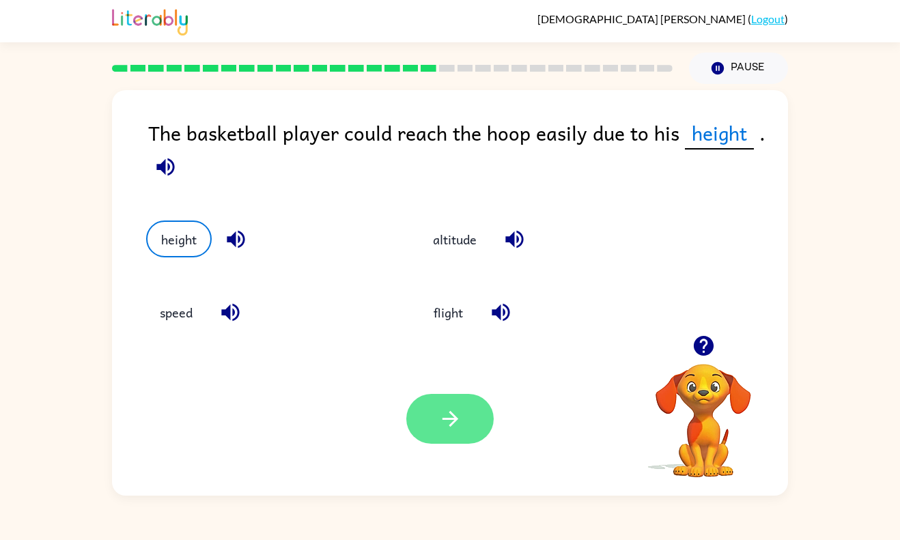
click at [467, 425] on button "button" at bounding box center [449, 419] width 87 height 50
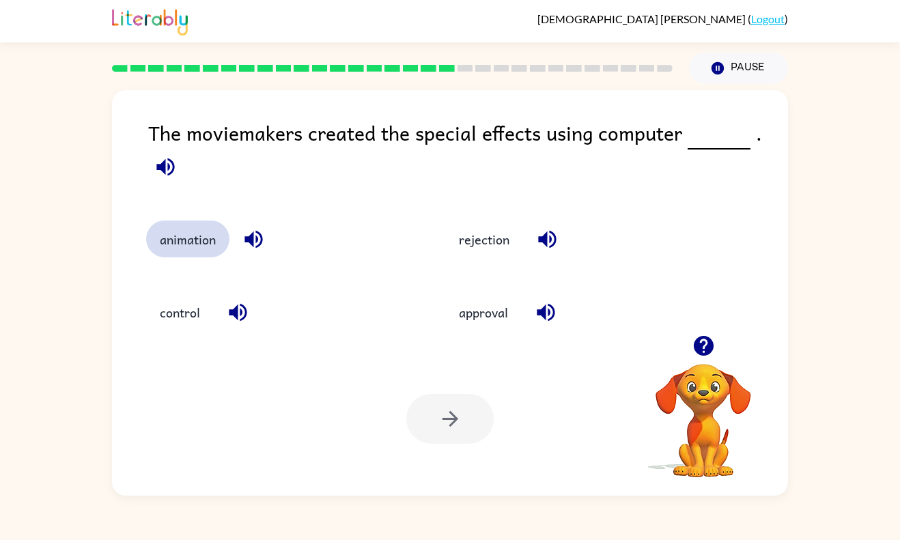
click at [176, 244] on button "animation" at bounding box center [187, 239] width 83 height 37
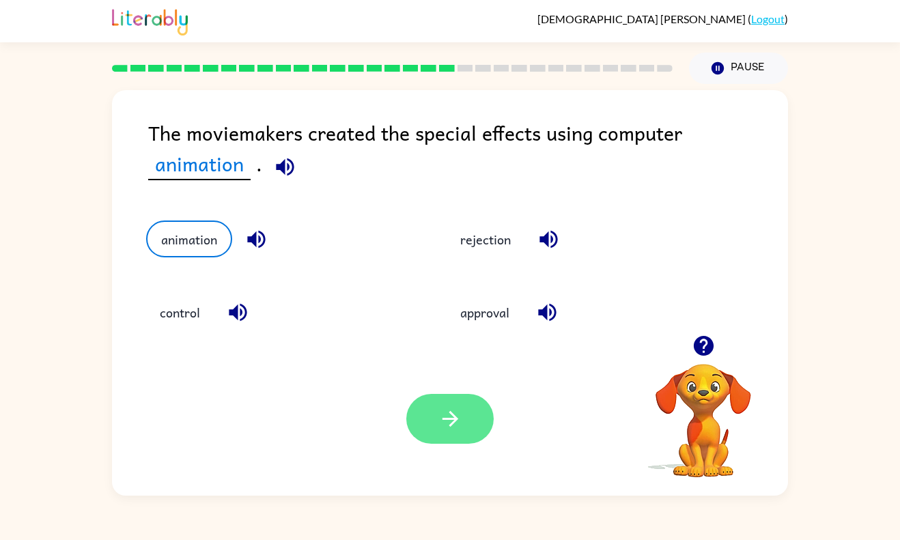
click at [454, 423] on icon "button" at bounding box center [450, 419] width 16 height 16
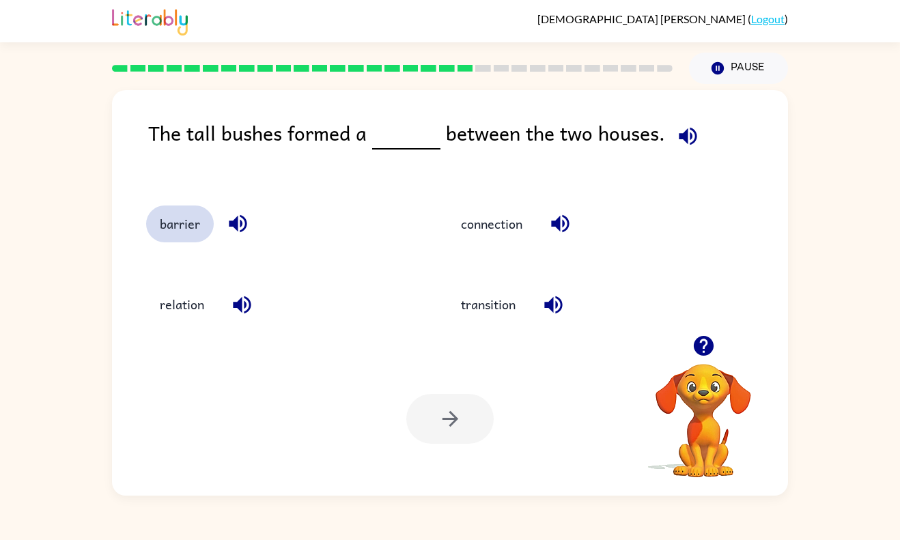
click at [186, 240] on button "barrier" at bounding box center [180, 224] width 68 height 37
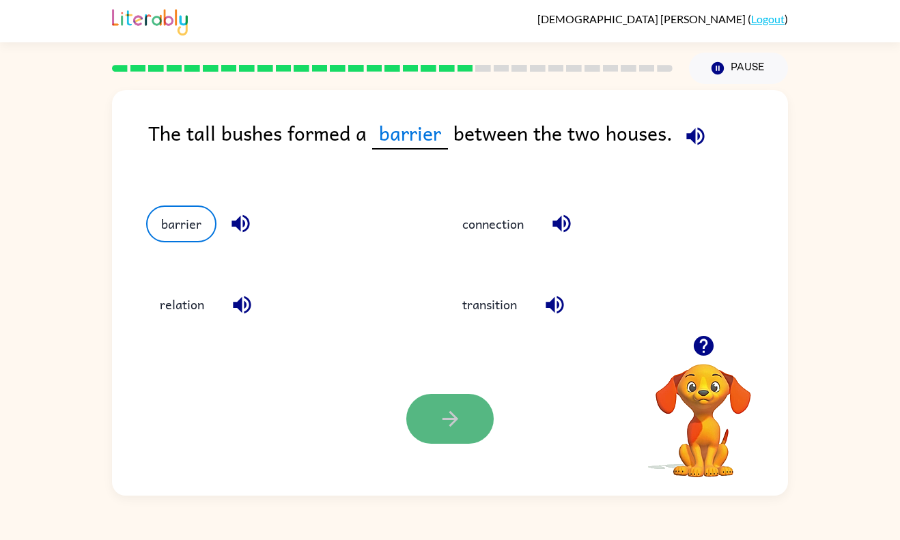
click at [450, 418] on icon "button" at bounding box center [450, 419] width 24 height 24
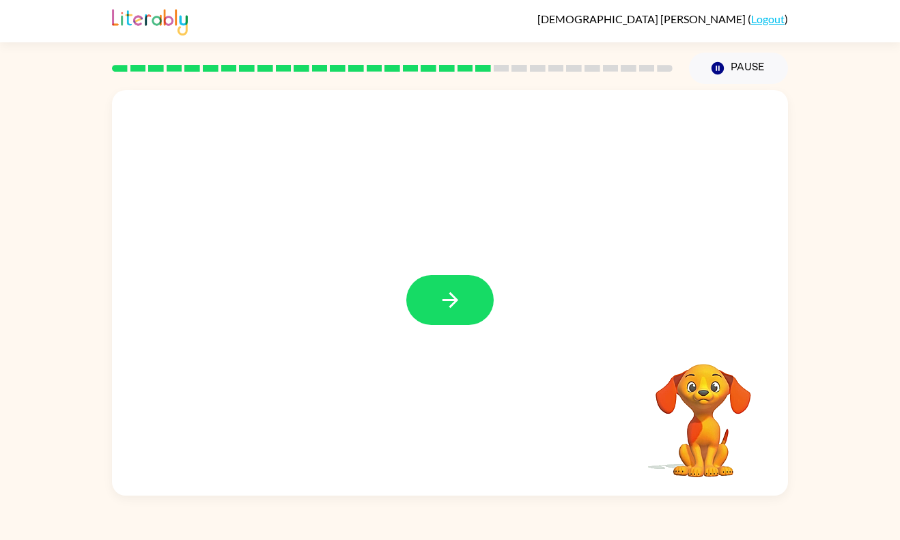
click at [434, 335] on div at bounding box center [450, 293] width 676 height 406
click at [434, 339] on div at bounding box center [450, 293] width 676 height 406
click at [440, 316] on button "button" at bounding box center [449, 300] width 87 height 50
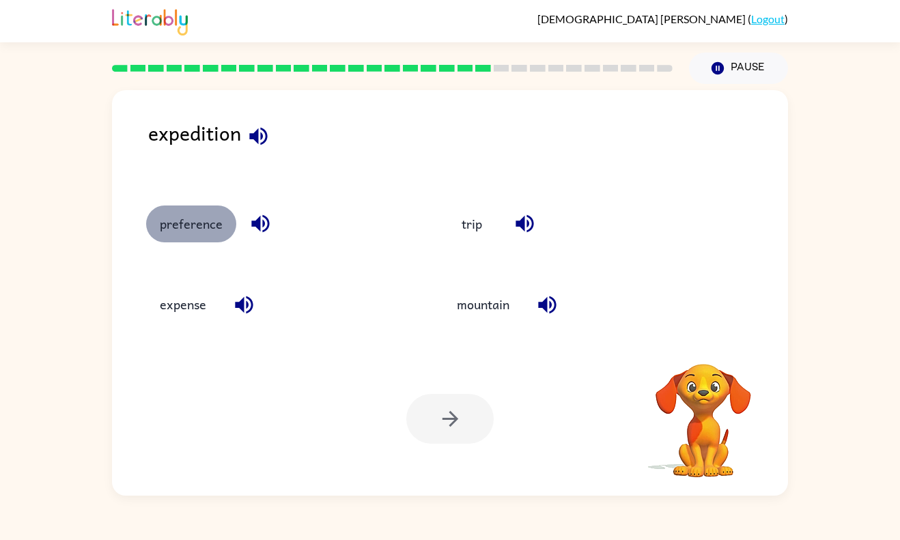
click at [223, 226] on button "preference" at bounding box center [191, 224] width 90 height 37
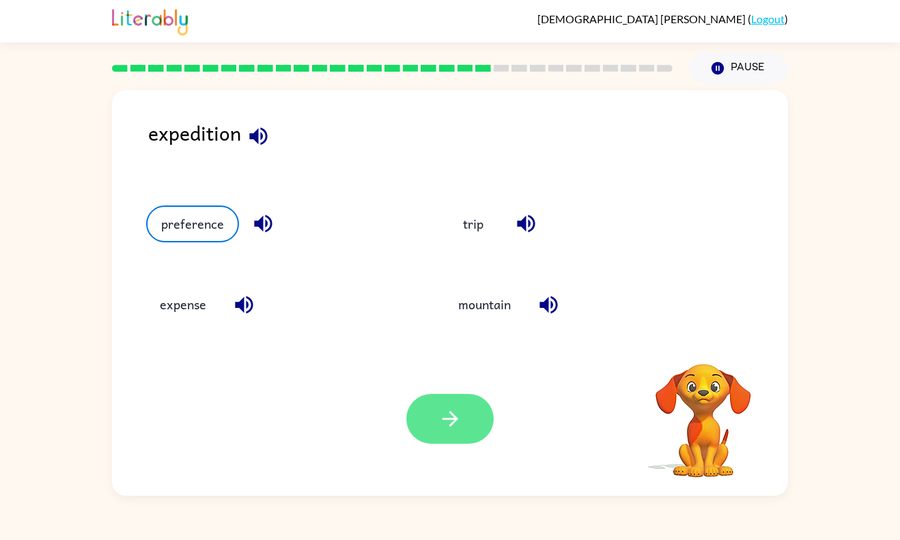
click at [423, 409] on button "button" at bounding box center [449, 419] width 87 height 50
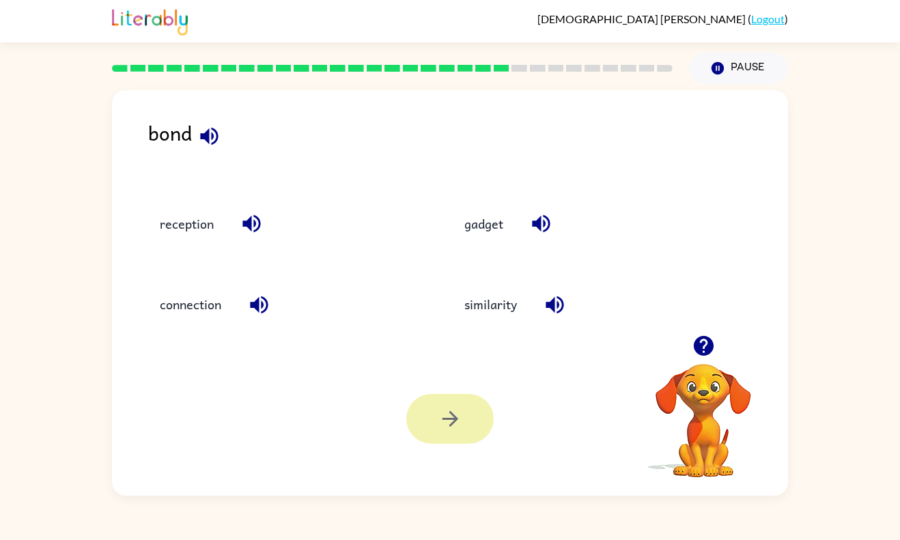
click at [201, 311] on button "connection" at bounding box center [190, 304] width 89 height 37
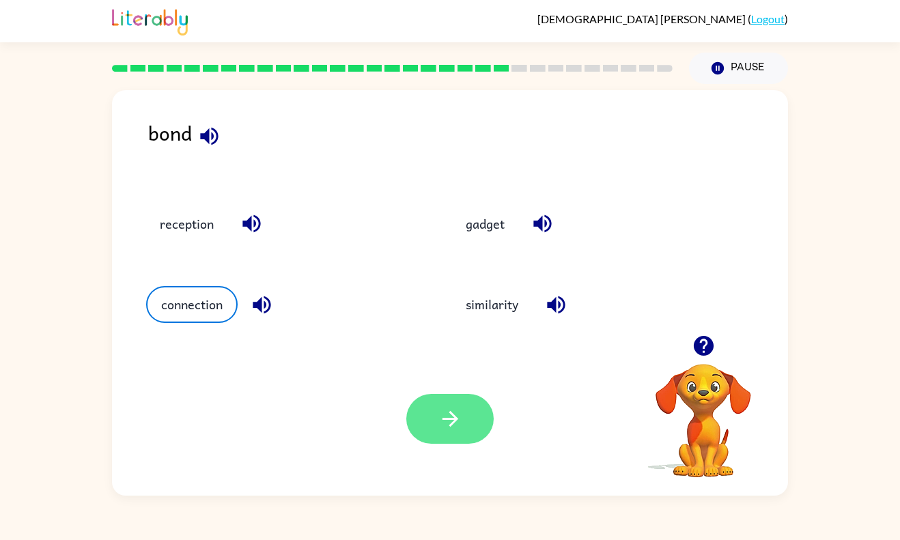
click at [455, 425] on icon "button" at bounding box center [450, 419] width 24 height 24
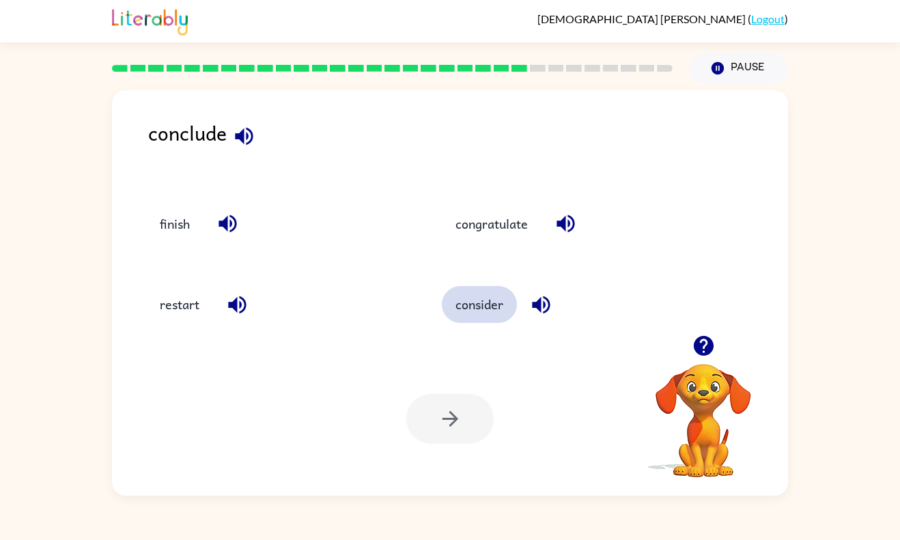
click at [479, 307] on button "consider" at bounding box center [479, 304] width 75 height 37
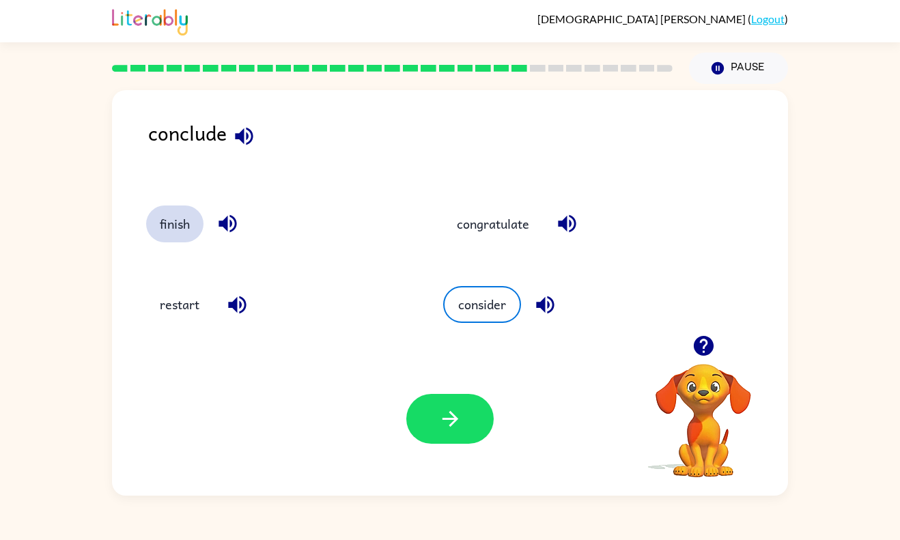
click at [190, 229] on button "finish" at bounding box center [174, 224] width 57 height 37
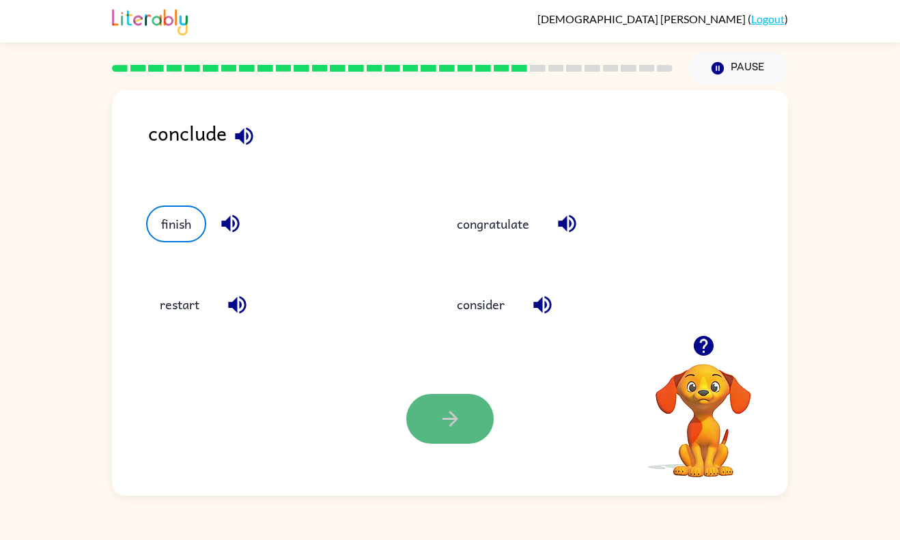
click at [447, 423] on icon "button" at bounding box center [450, 419] width 24 height 24
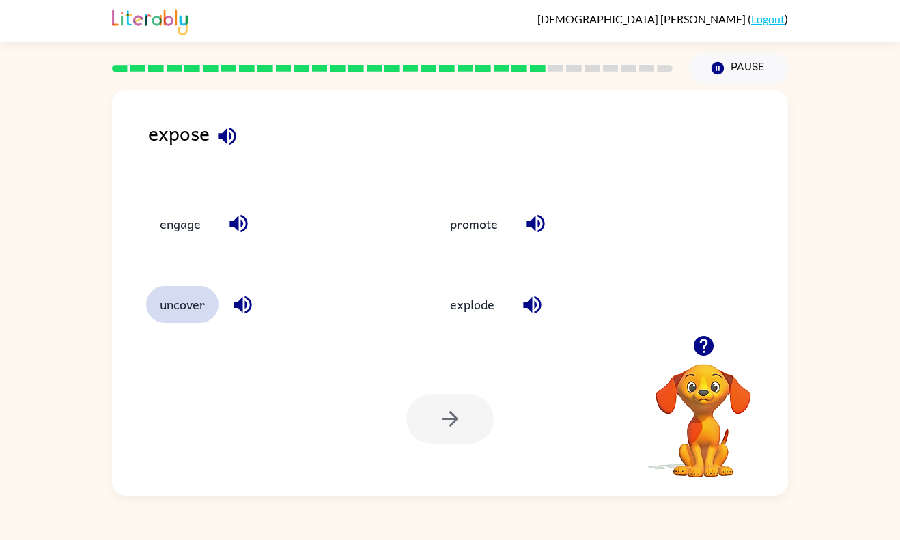
click at [183, 313] on button "uncover" at bounding box center [182, 304] width 72 height 37
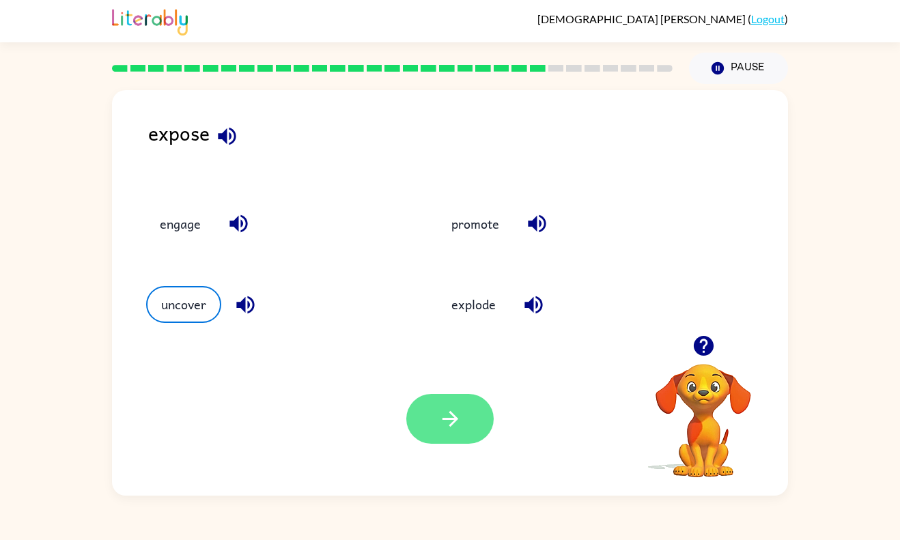
click at [468, 408] on button "button" at bounding box center [449, 419] width 87 height 50
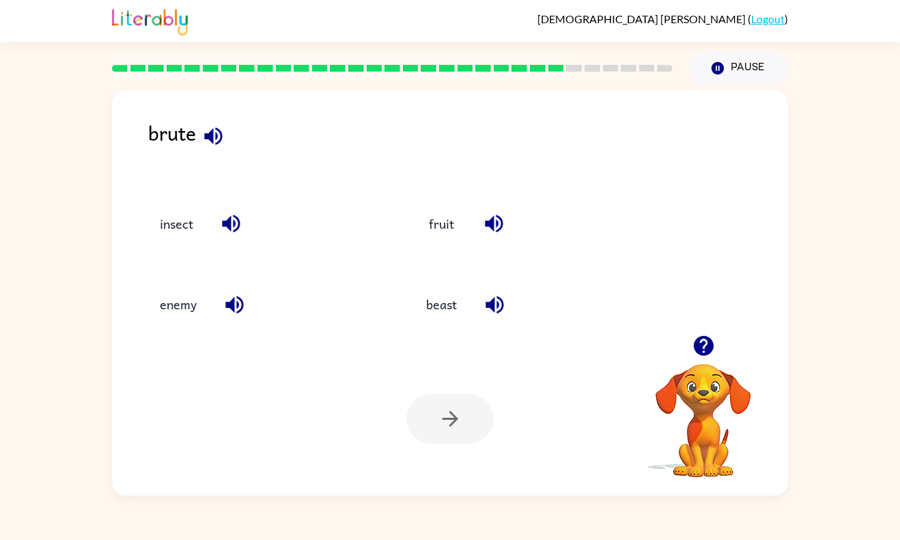
click at [472, 415] on div at bounding box center [449, 419] width 87 height 50
click at [205, 318] on div "enemy" at bounding box center [263, 304] width 235 height 37
click at [198, 321] on button "enemy" at bounding box center [178, 304] width 64 height 37
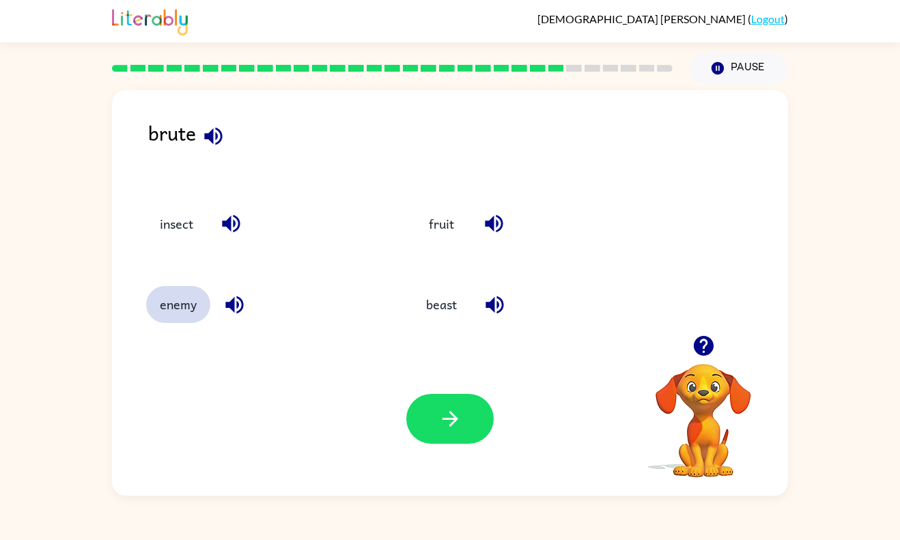
click at [184, 307] on button "enemy" at bounding box center [178, 304] width 64 height 37
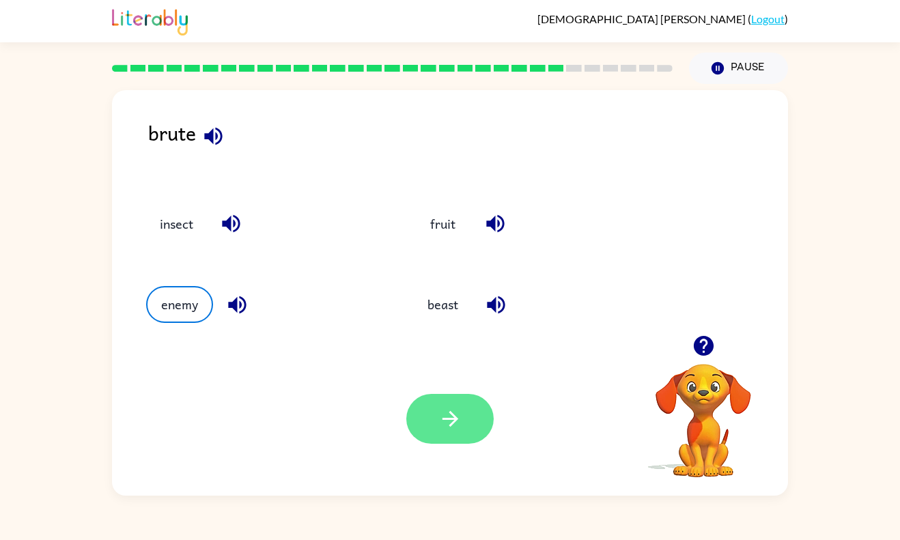
click at [481, 419] on button "button" at bounding box center [449, 419] width 87 height 50
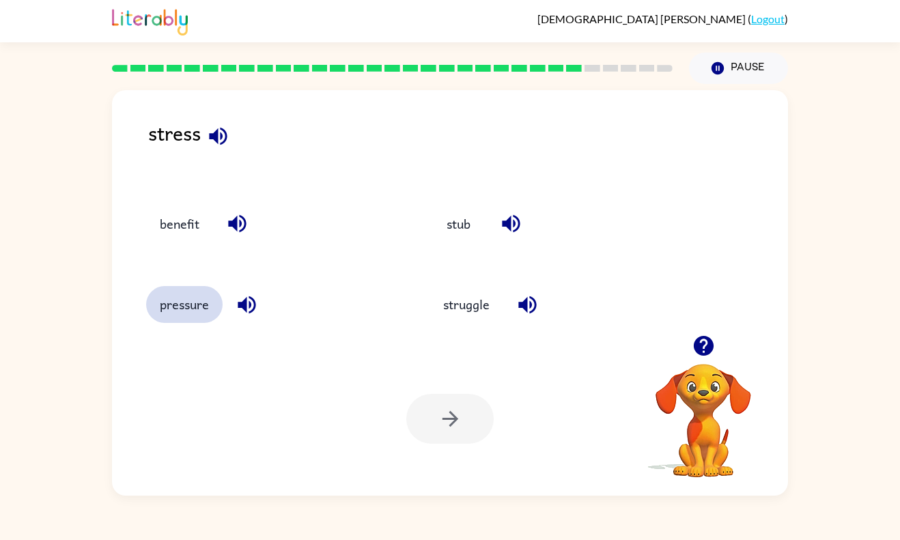
click at [188, 301] on button "pressure" at bounding box center [184, 304] width 76 height 37
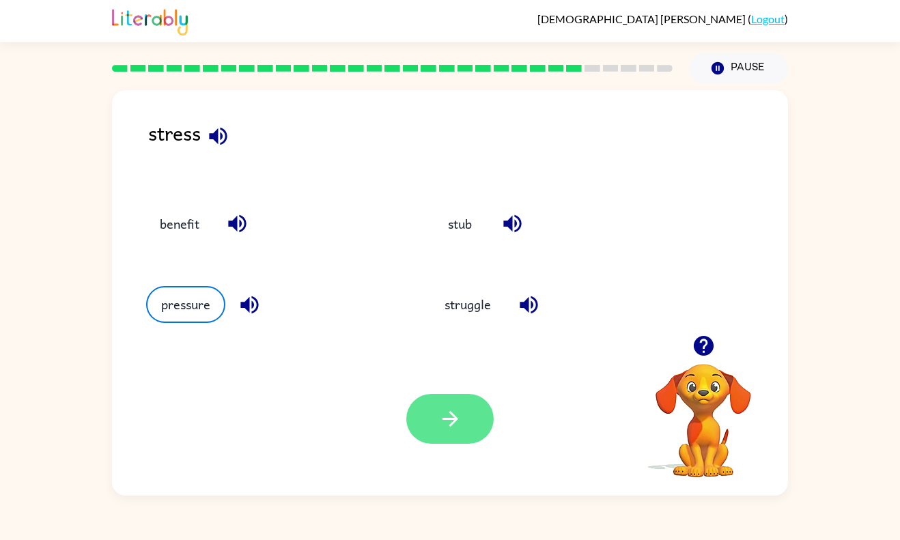
click at [476, 420] on button "button" at bounding box center [449, 419] width 87 height 50
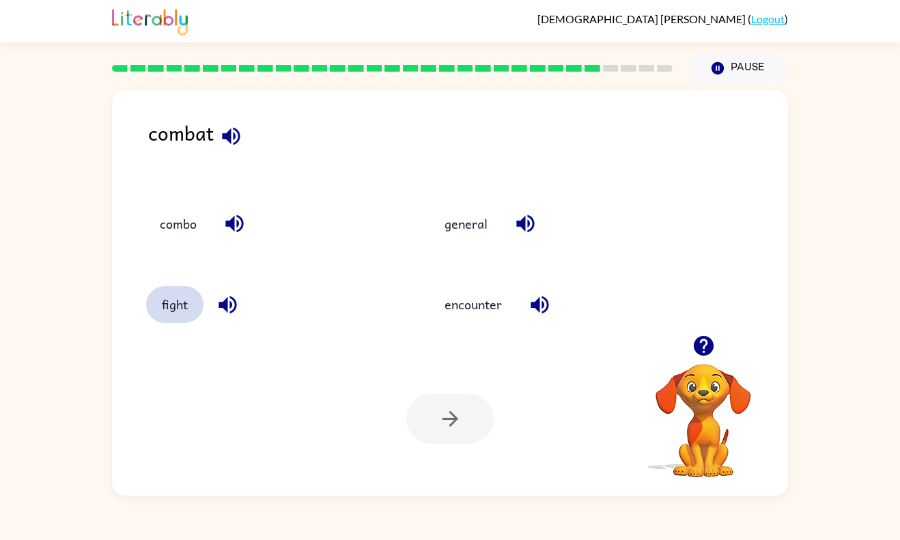
click at [186, 320] on button "fight" at bounding box center [174, 304] width 57 height 37
click at [458, 434] on button "button" at bounding box center [449, 419] width 87 height 50
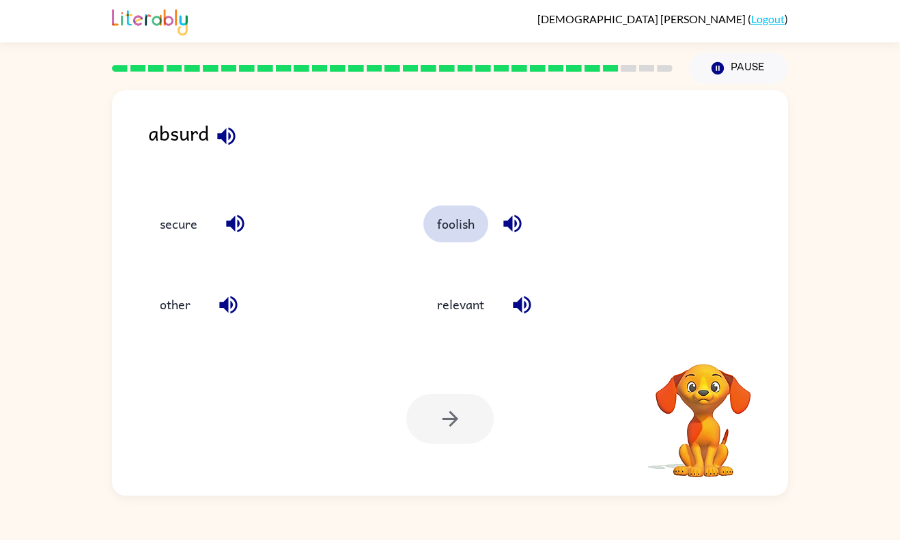
click at [458, 216] on button "foolish" at bounding box center [455, 224] width 65 height 37
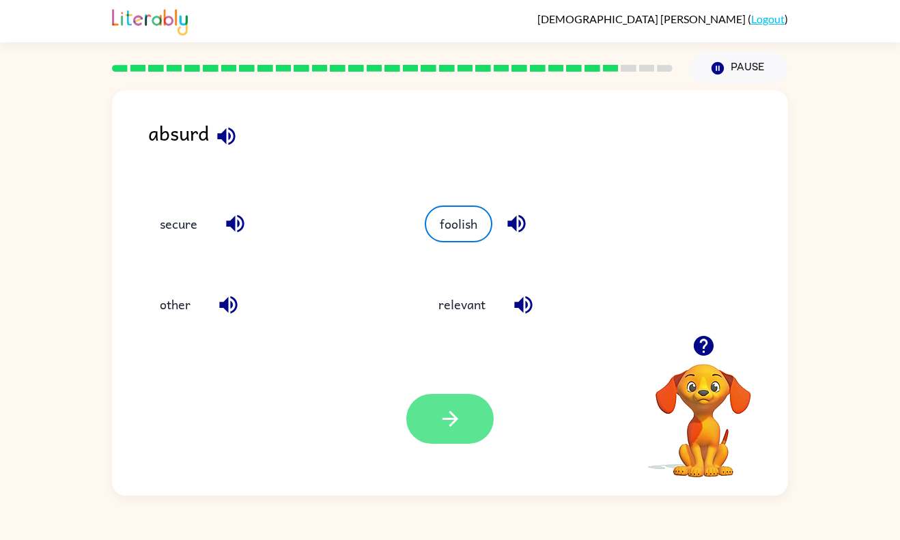
click at [457, 443] on button "button" at bounding box center [449, 419] width 87 height 50
click at [468, 391] on div "Your browser must support playing .mp4 files to use Literably. Please try using…" at bounding box center [450, 419] width 676 height 154
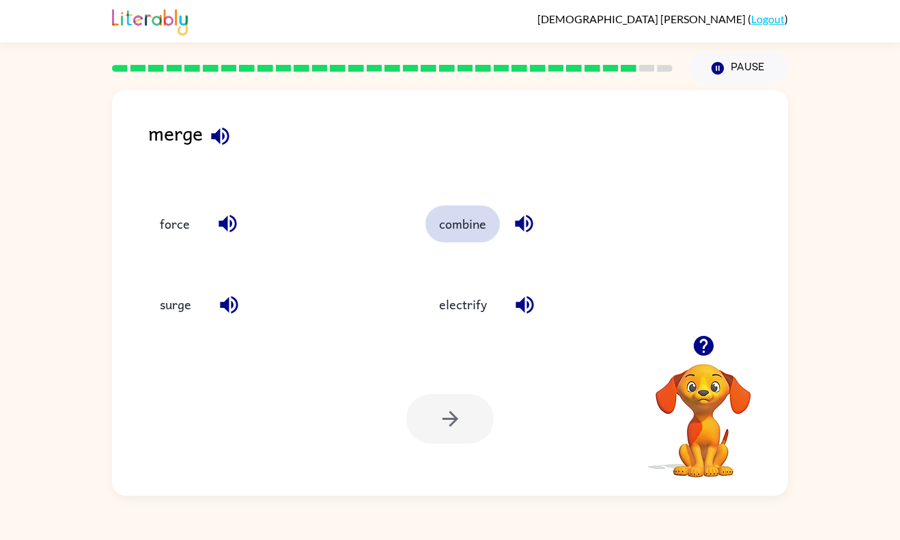
click at [469, 221] on button "combine" at bounding box center [462, 224] width 74 height 37
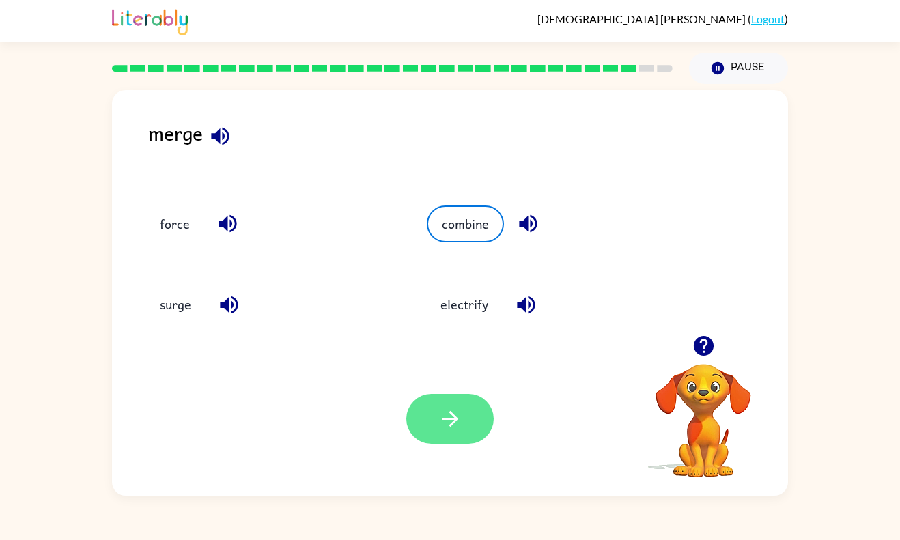
click at [429, 432] on button "button" at bounding box center [449, 419] width 87 height 50
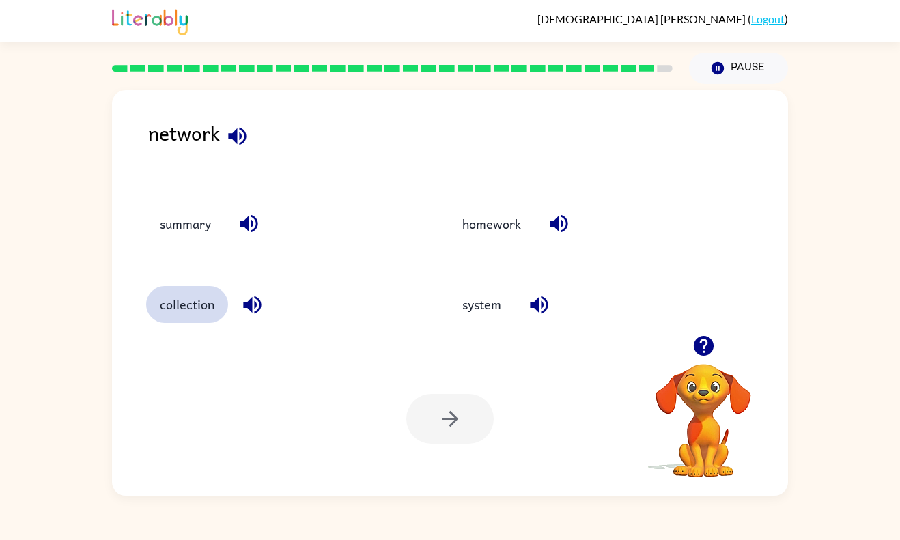
click at [180, 317] on button "collection" at bounding box center [187, 304] width 82 height 37
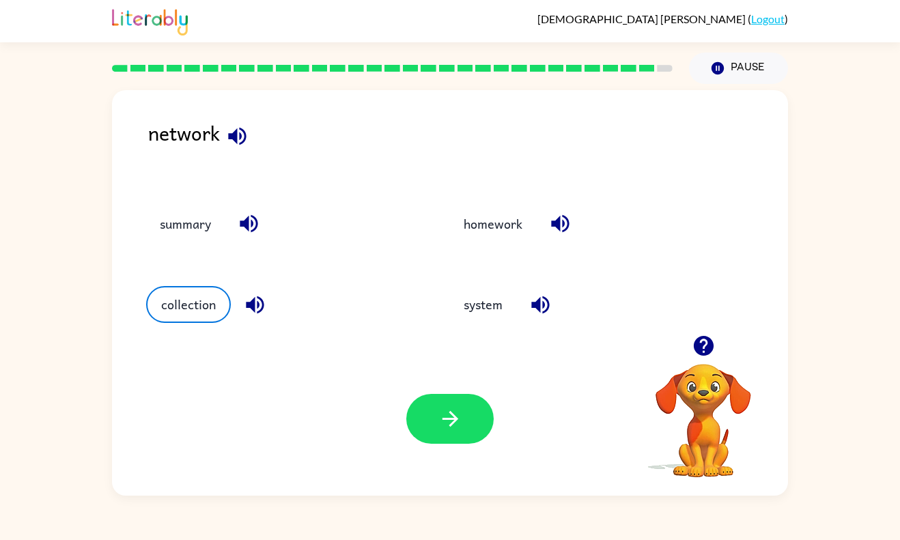
click at [487, 443] on div at bounding box center [449, 419] width 87 height 50
click at [473, 414] on button "button" at bounding box center [449, 419] width 87 height 50
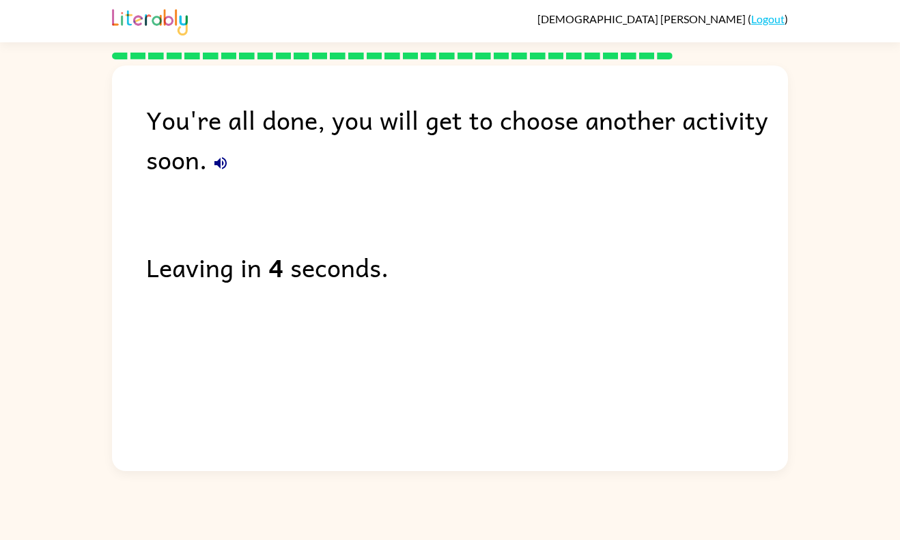
click at [434, 453] on div "You're all done, you will get to choose another activity soon. Leaving in 4 sec…" at bounding box center [450, 265] width 676 height 399
click at [410, 295] on div "You're all done, you will get to choose another activity soon. Leaving in 3 sec…" at bounding box center [450, 265] width 676 height 399
